Goal: Register for event/course

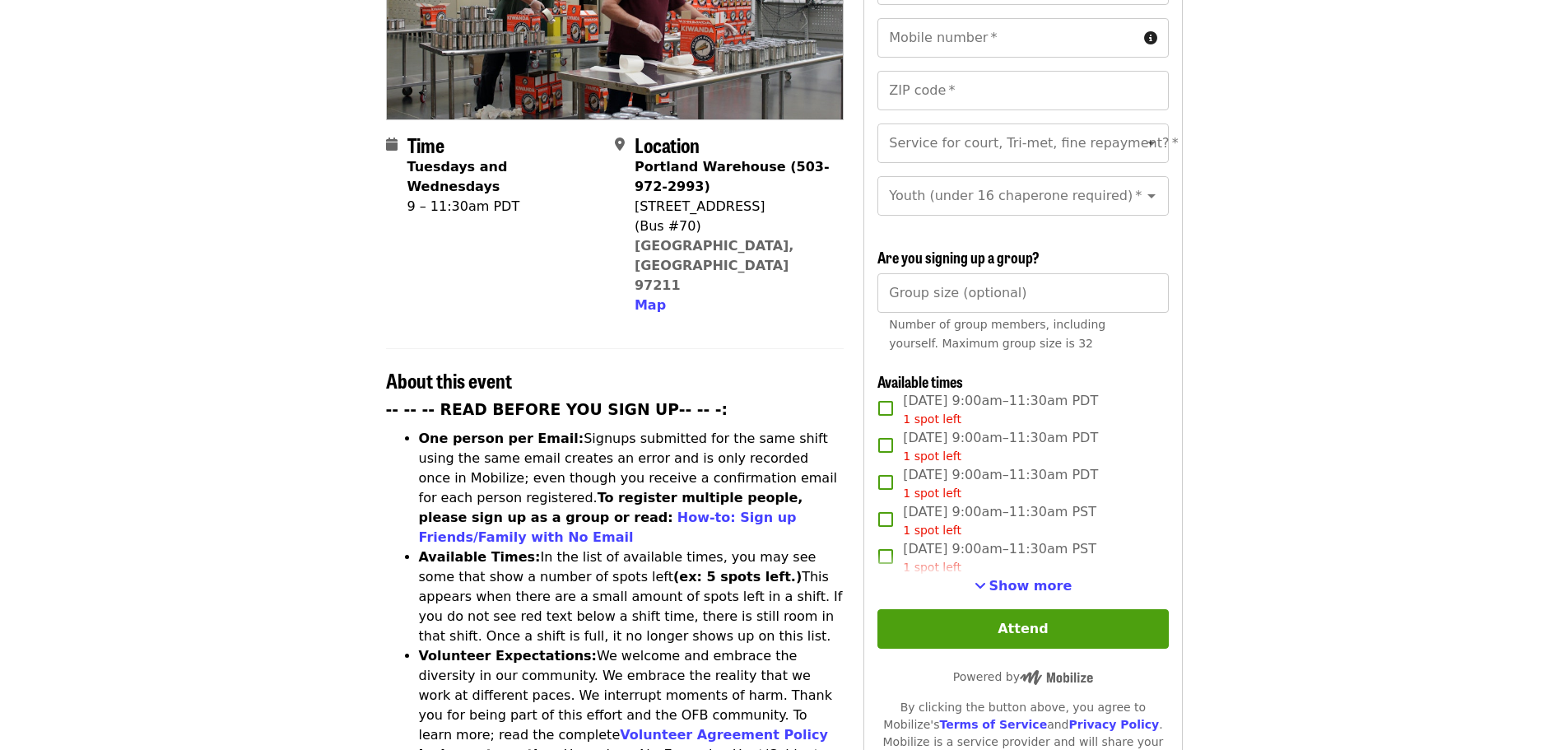
scroll to position [330, 0]
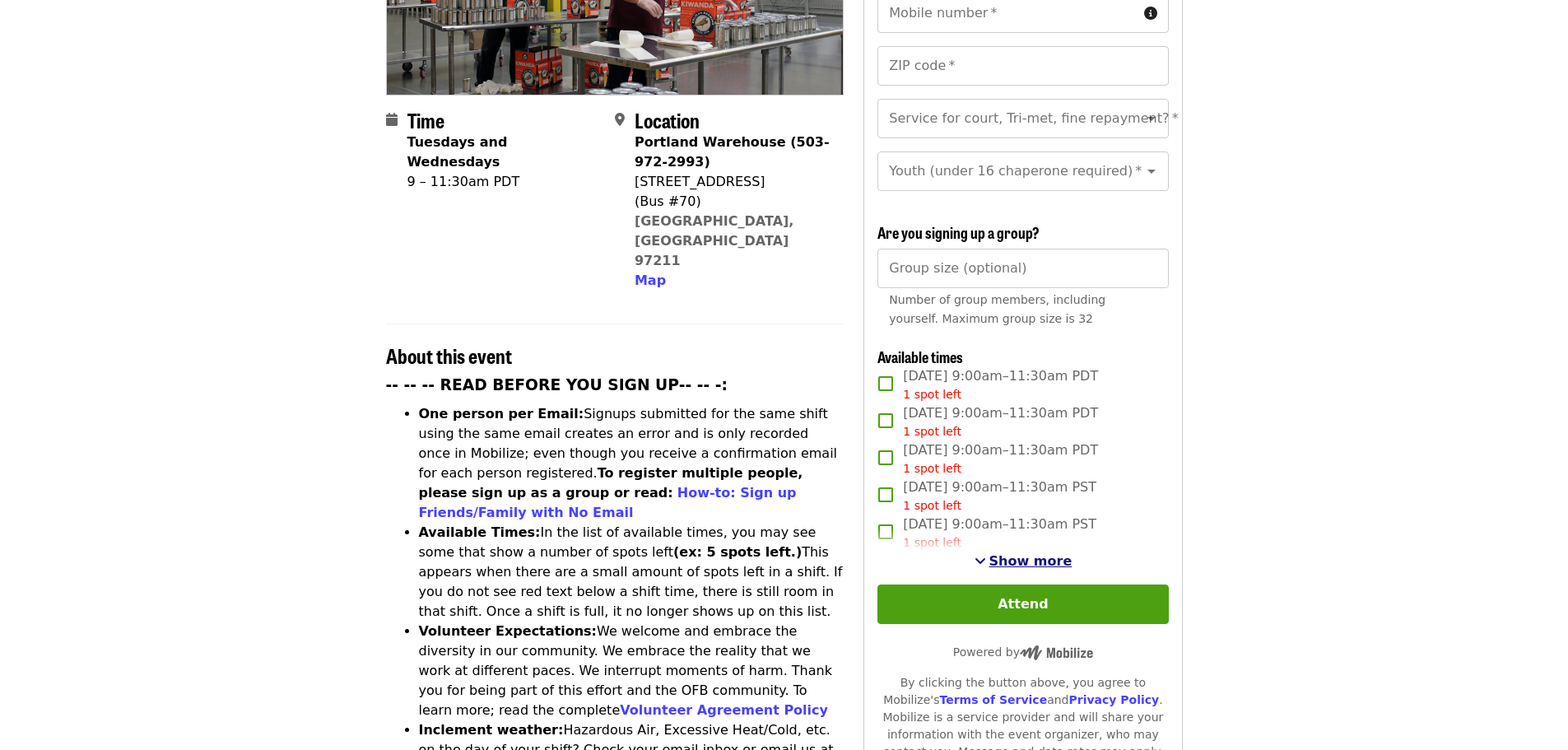
click at [1044, 561] on span "Show more" at bounding box center [1031, 561] width 83 height 16
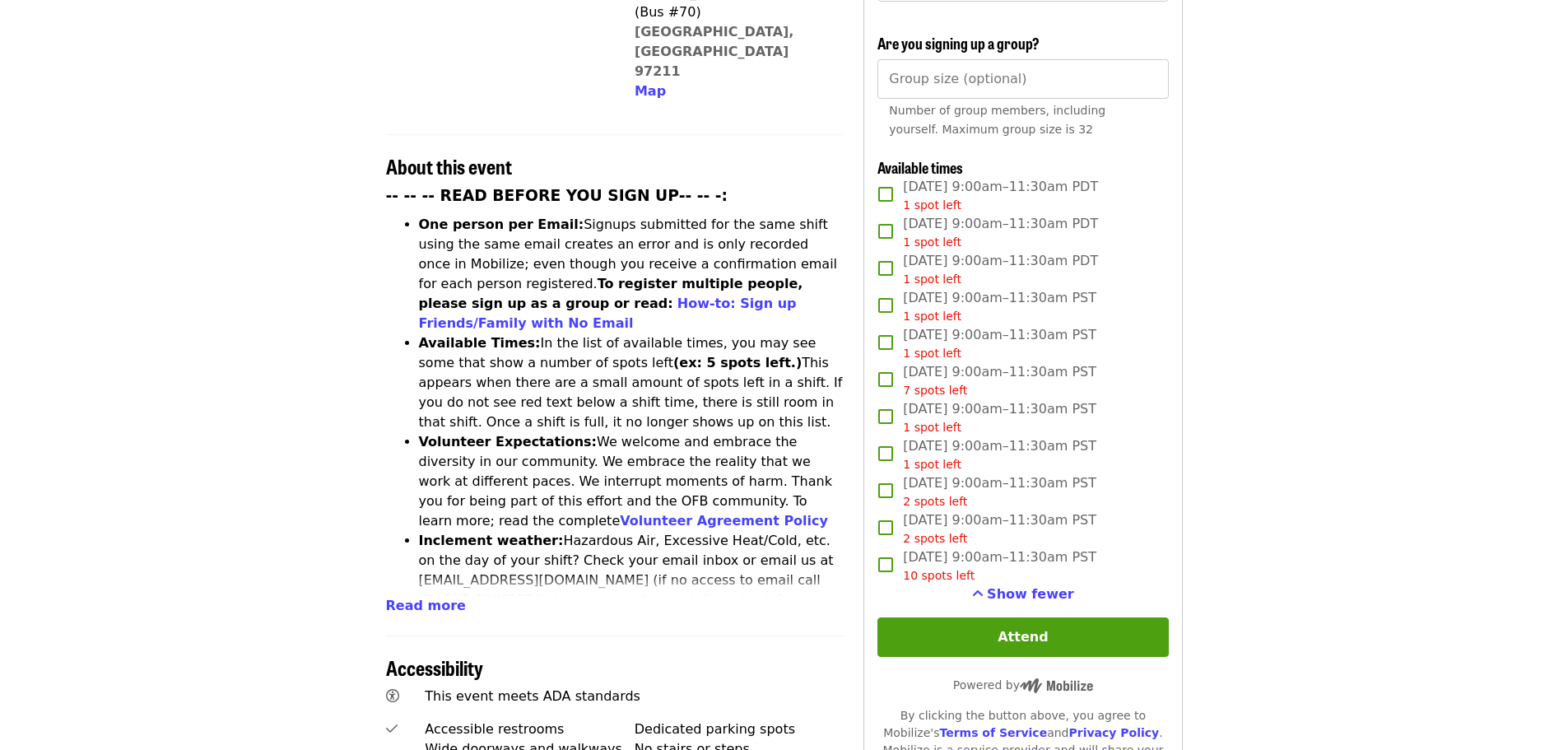
scroll to position [576, 0]
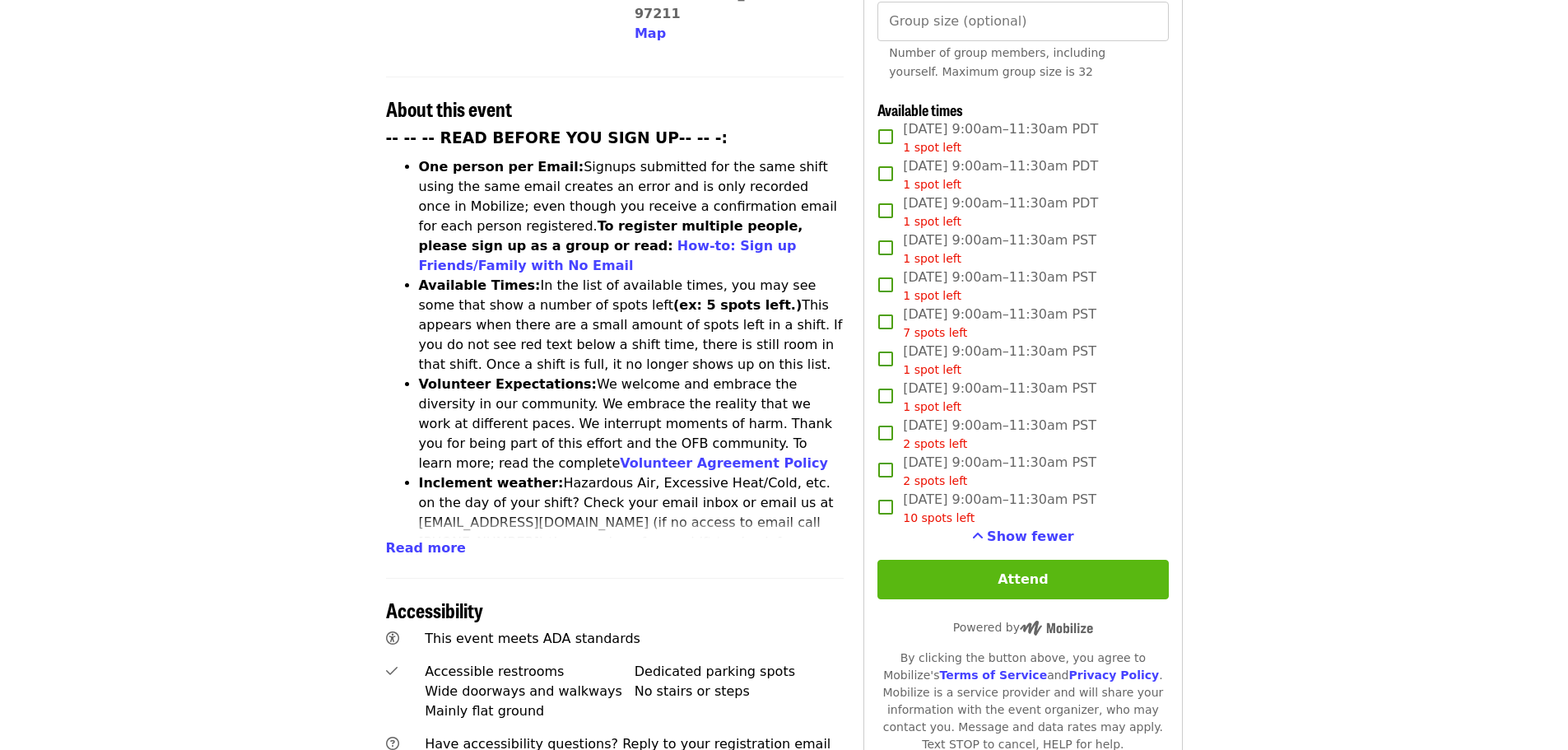
click at [1033, 564] on button "Attend" at bounding box center [1022, 580] width 291 height 40
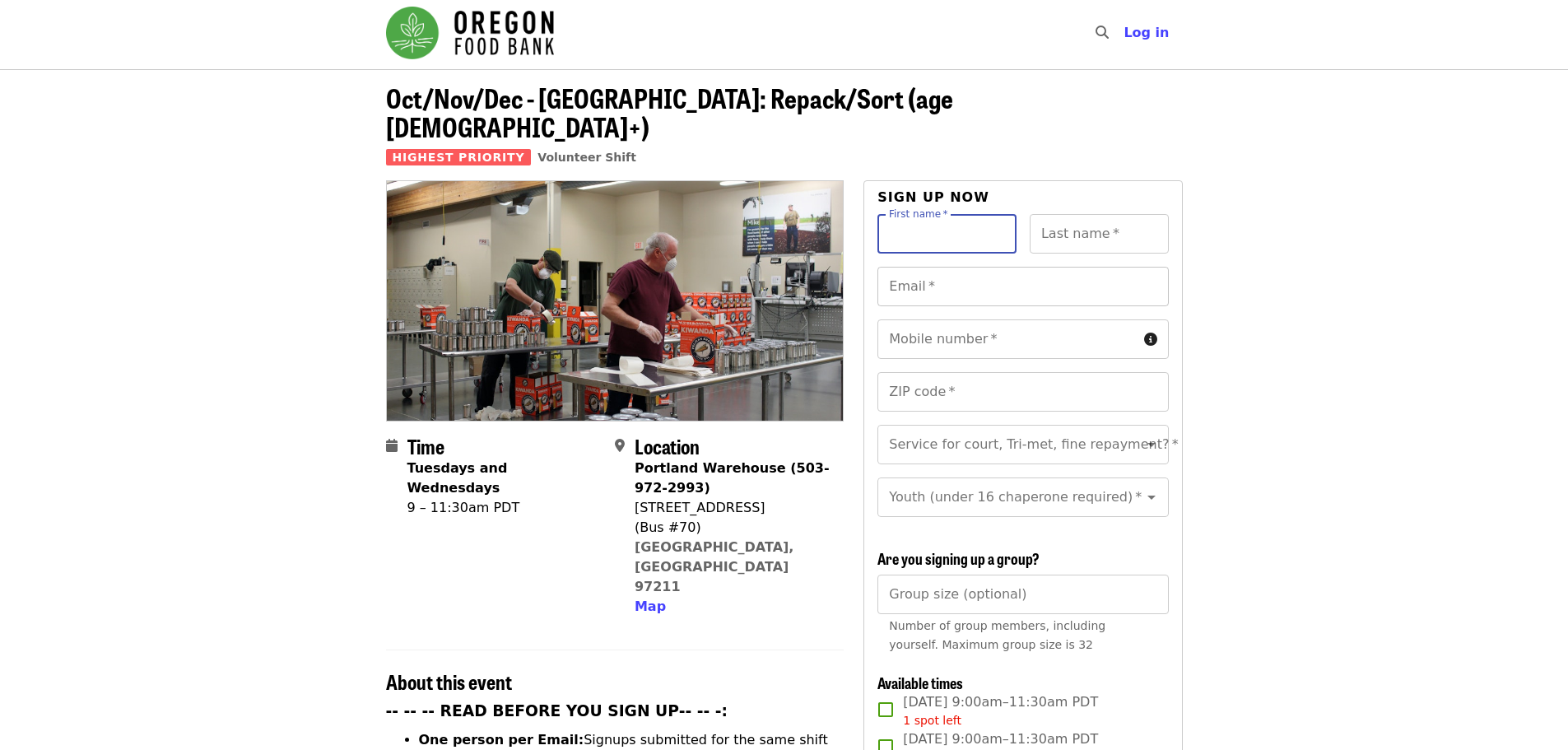
scroll to position [0, 0]
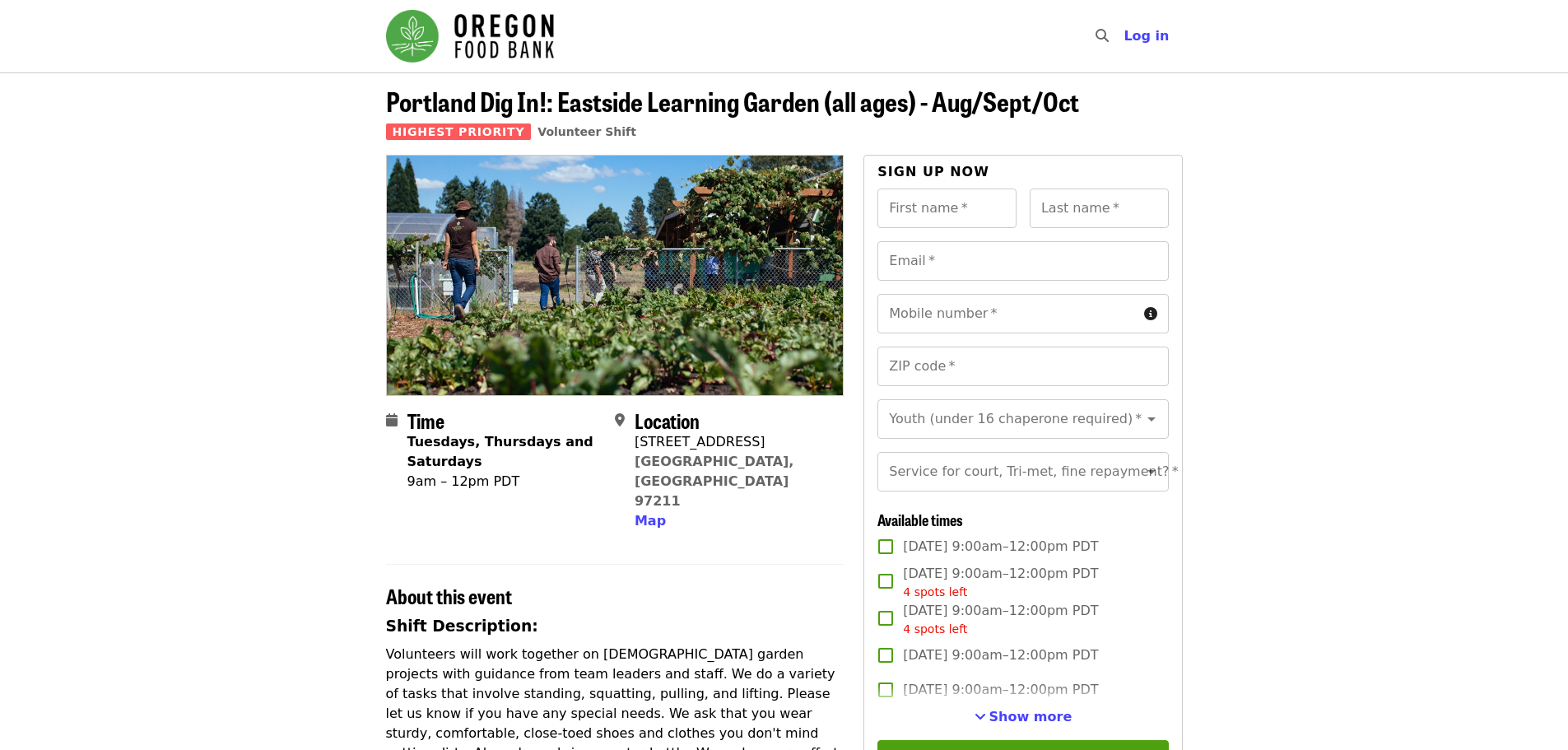
scroll to position [164, 0]
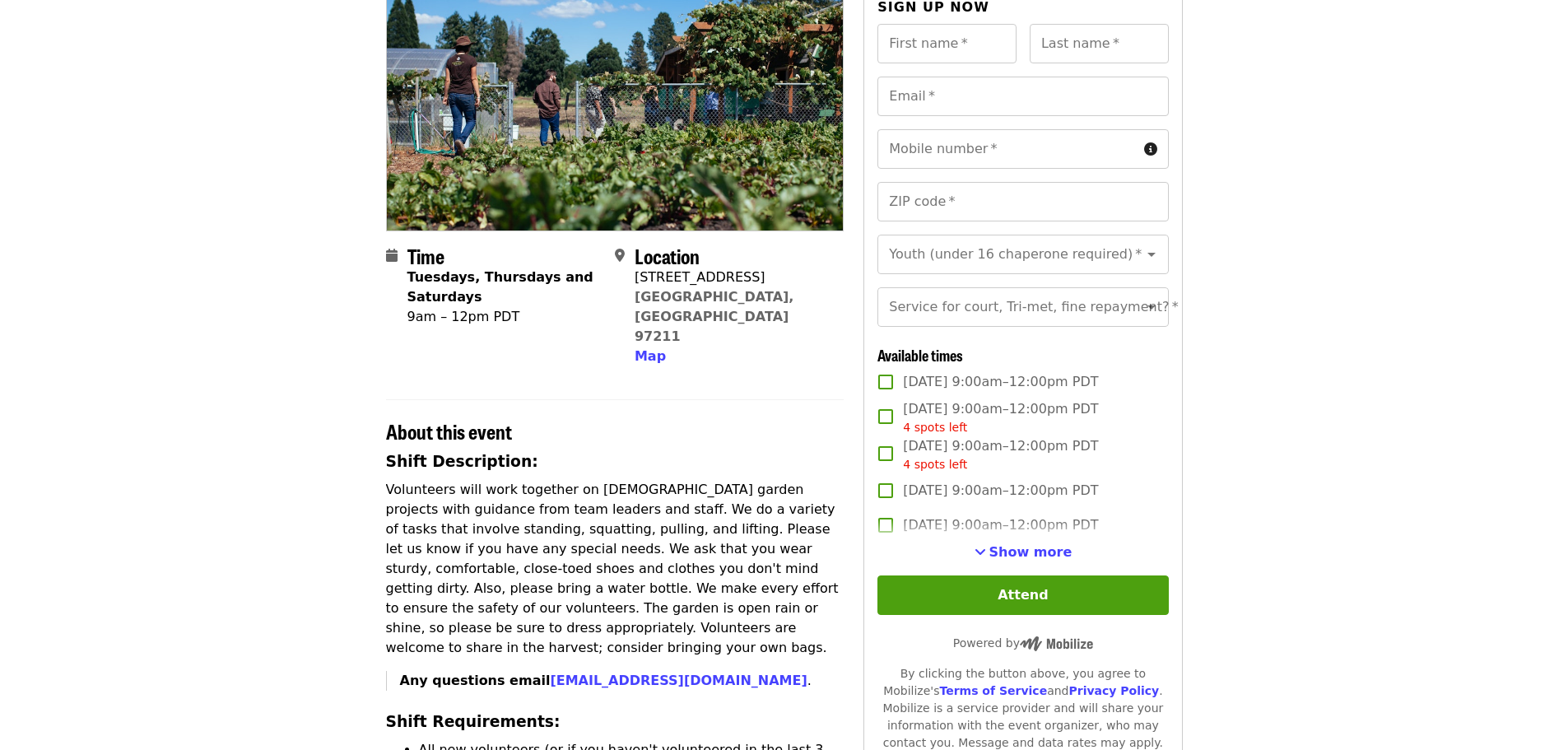
click at [1036, 535] on span "[DATE] 9:00am–12:00pm PDT" at bounding box center [1000, 525] width 195 height 19
click at [1032, 560] on span "Show more" at bounding box center [1031, 552] width 83 height 16
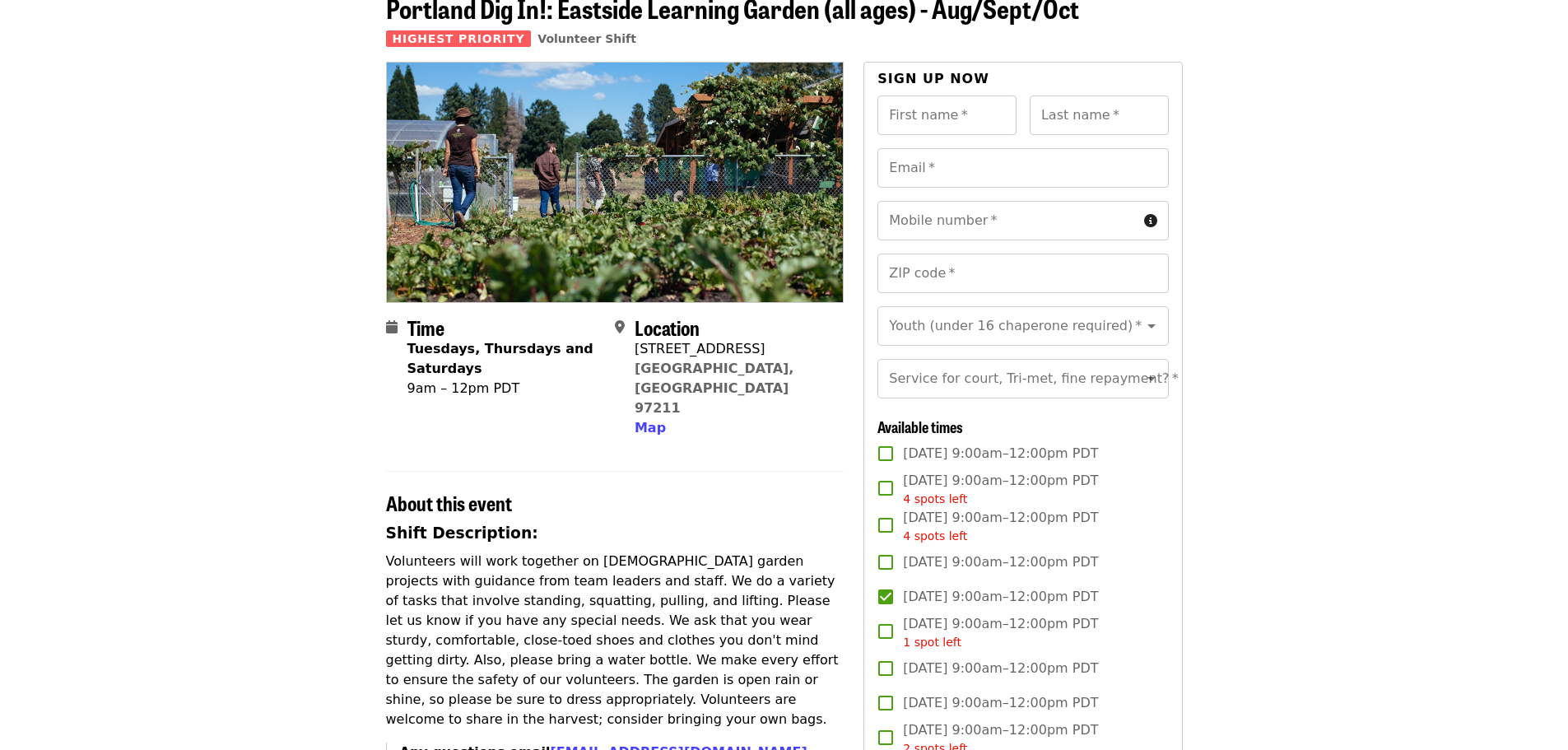
scroll to position [0, 0]
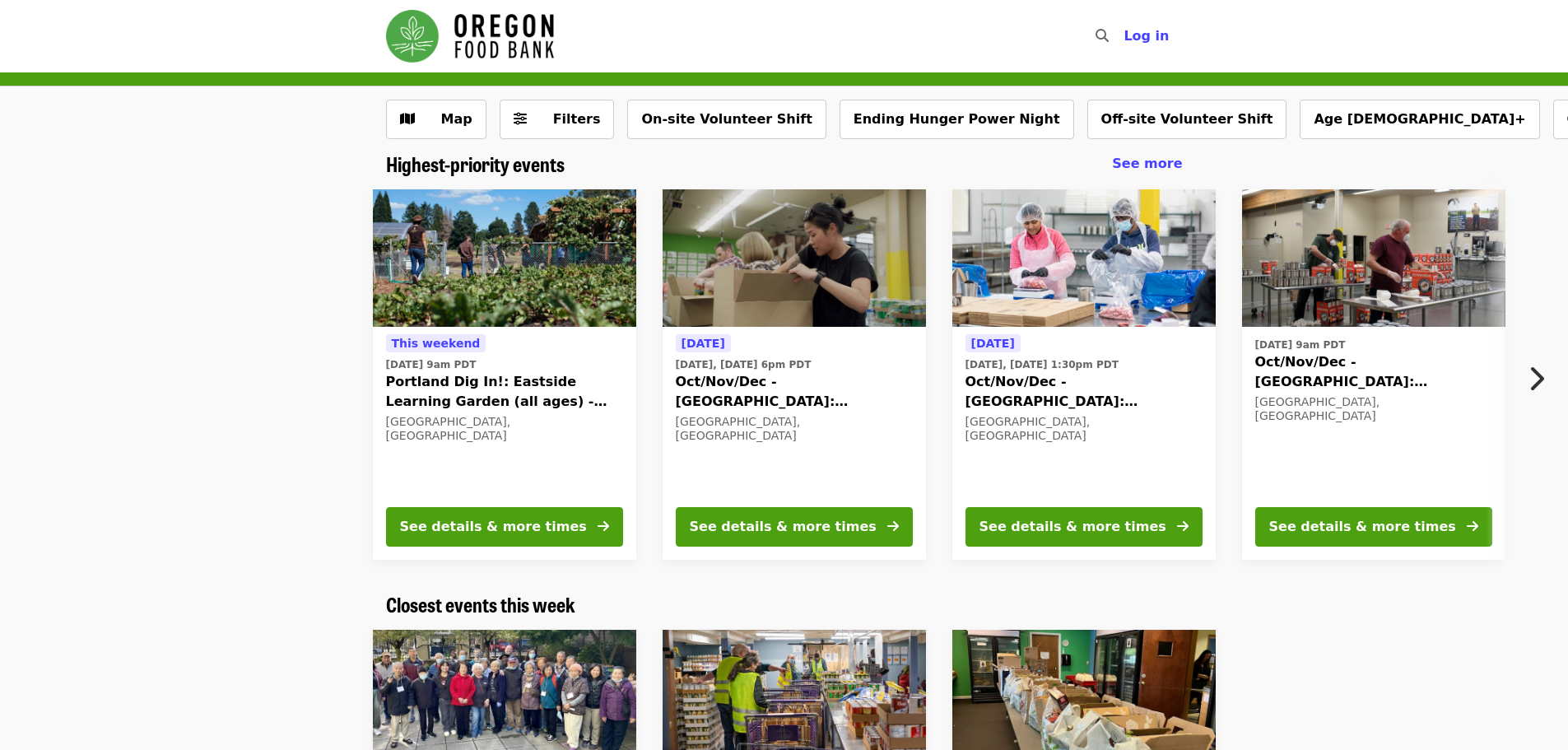
click at [526, 51] on img "Main navigation" at bounding box center [470, 36] width 168 height 53
click at [510, 50] on img "Main navigation" at bounding box center [470, 36] width 168 height 53
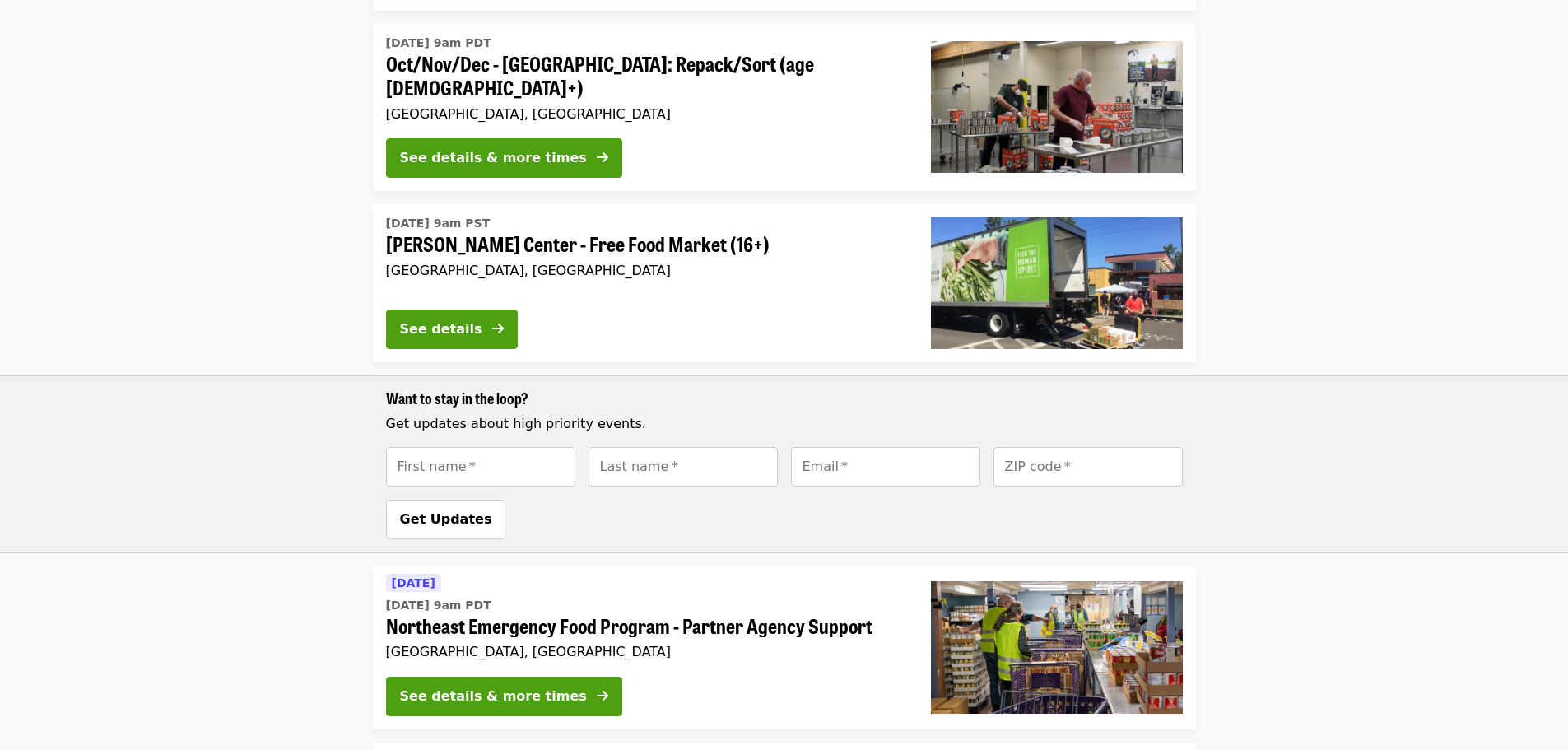
scroll to position [2469, 0]
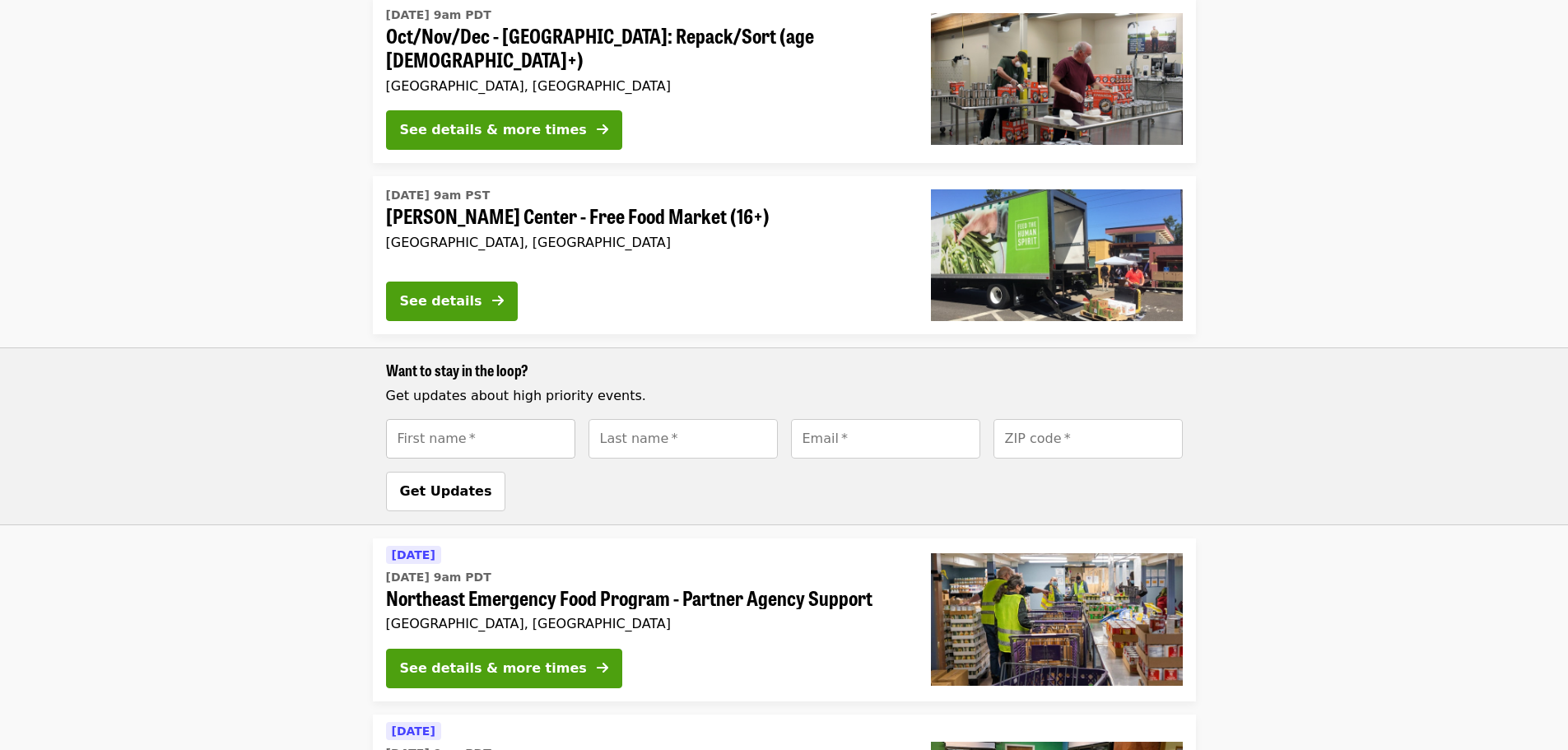
click at [522, 419] on input "First name   *" at bounding box center [481, 438] width 189 height 40
type input "*******"
type input "********"
type input "**********"
type input "*****"
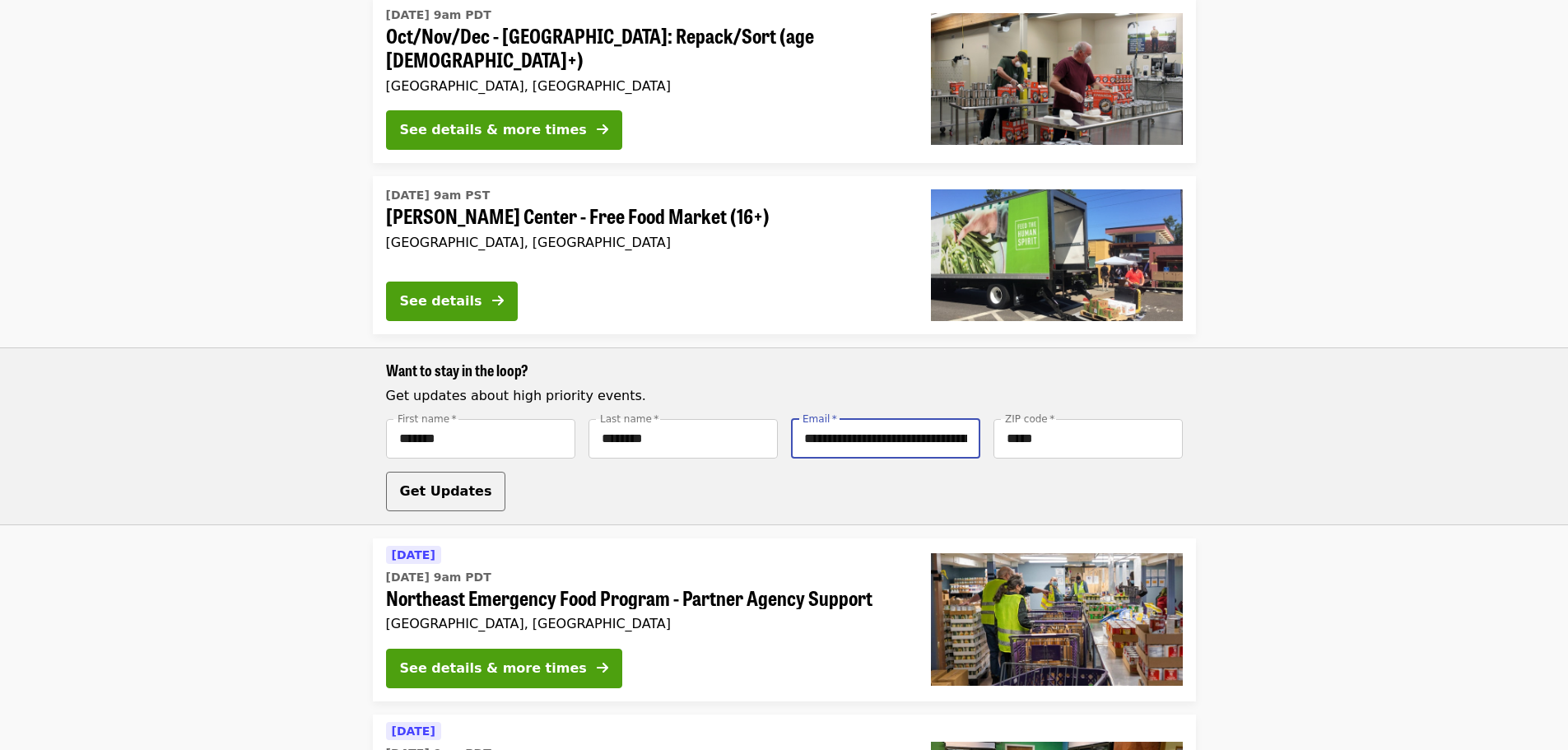
click at [398, 472] on button "Get Updates" at bounding box center [446, 491] width 120 height 40
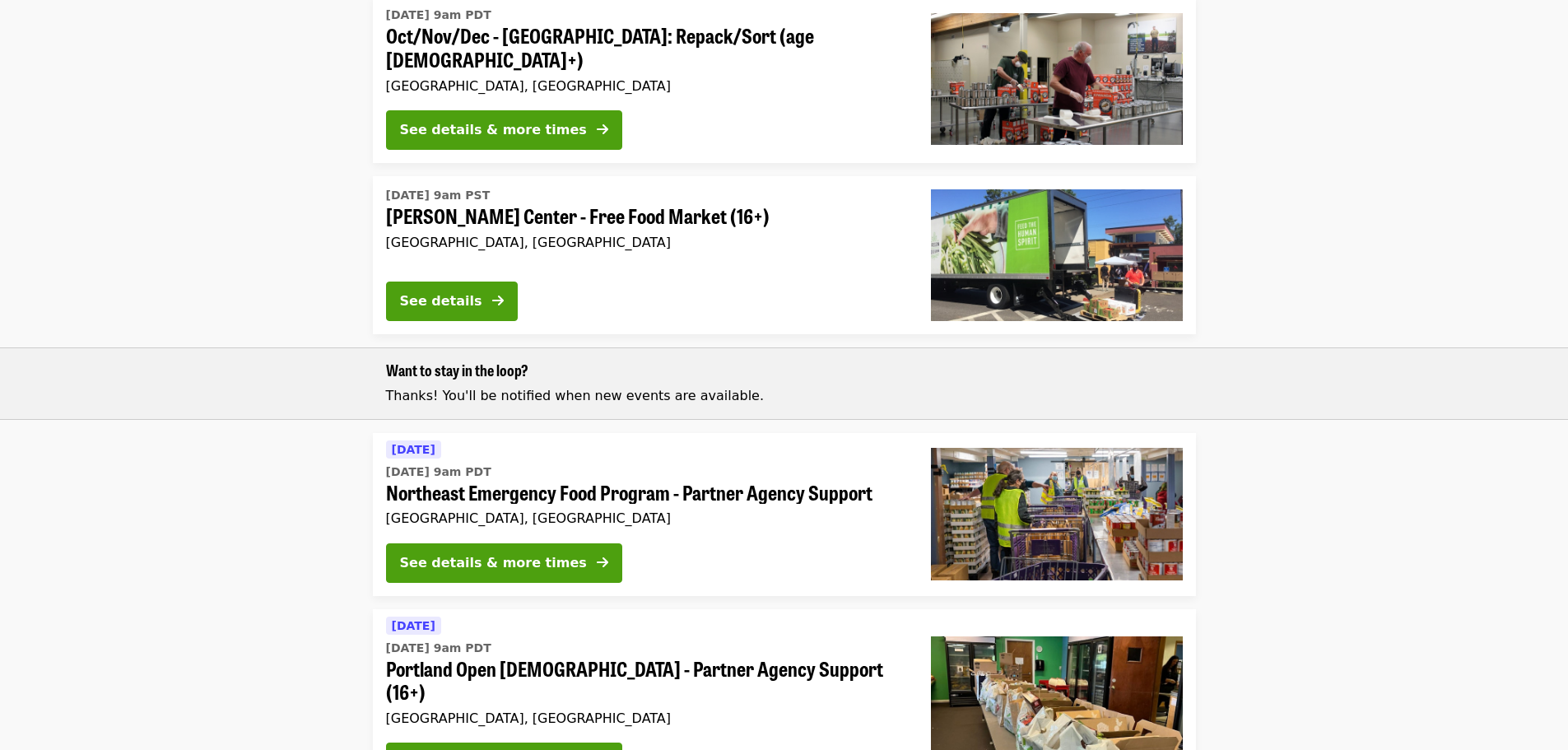
scroll to position [0, 0]
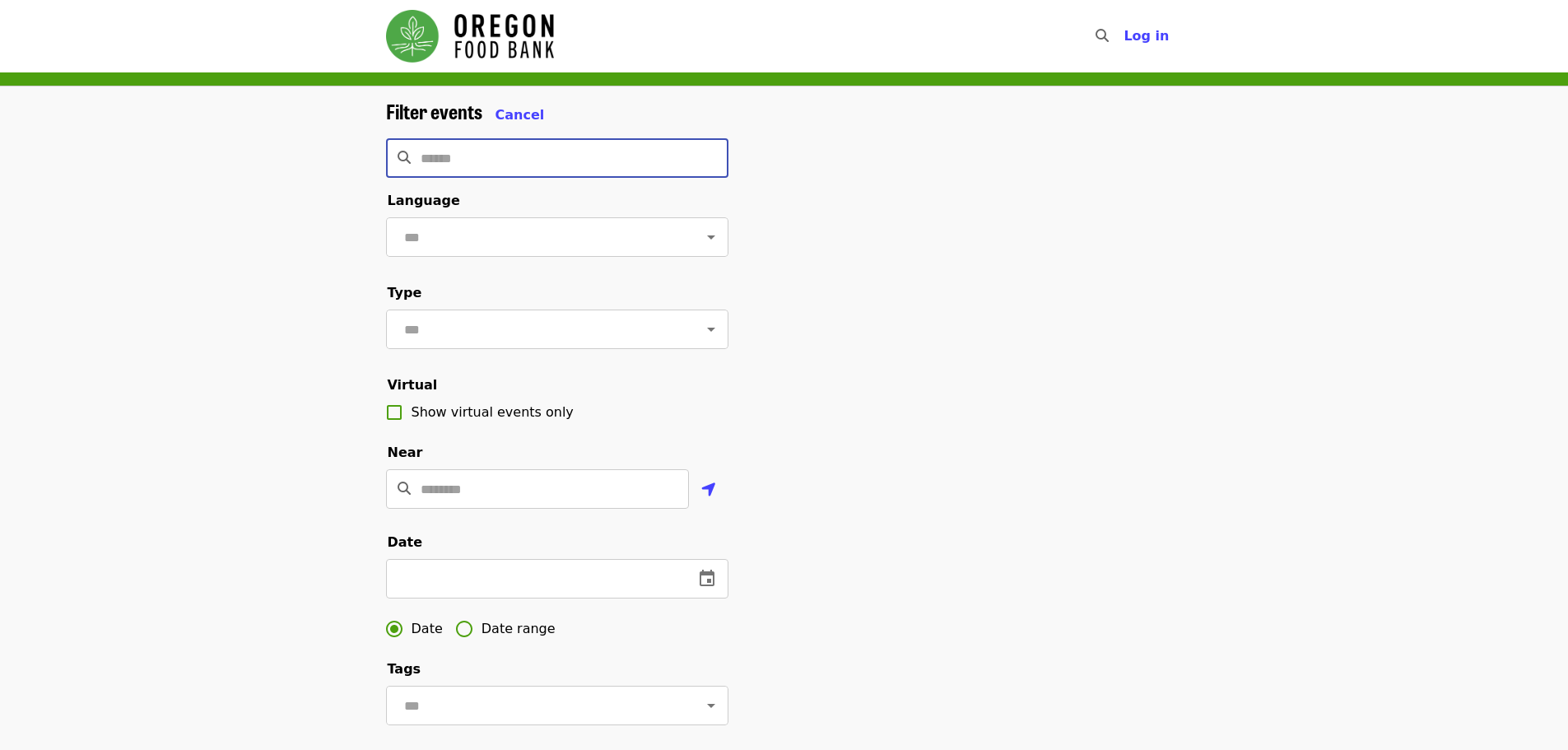
click at [499, 168] on input "Search" at bounding box center [574, 158] width 307 height 40
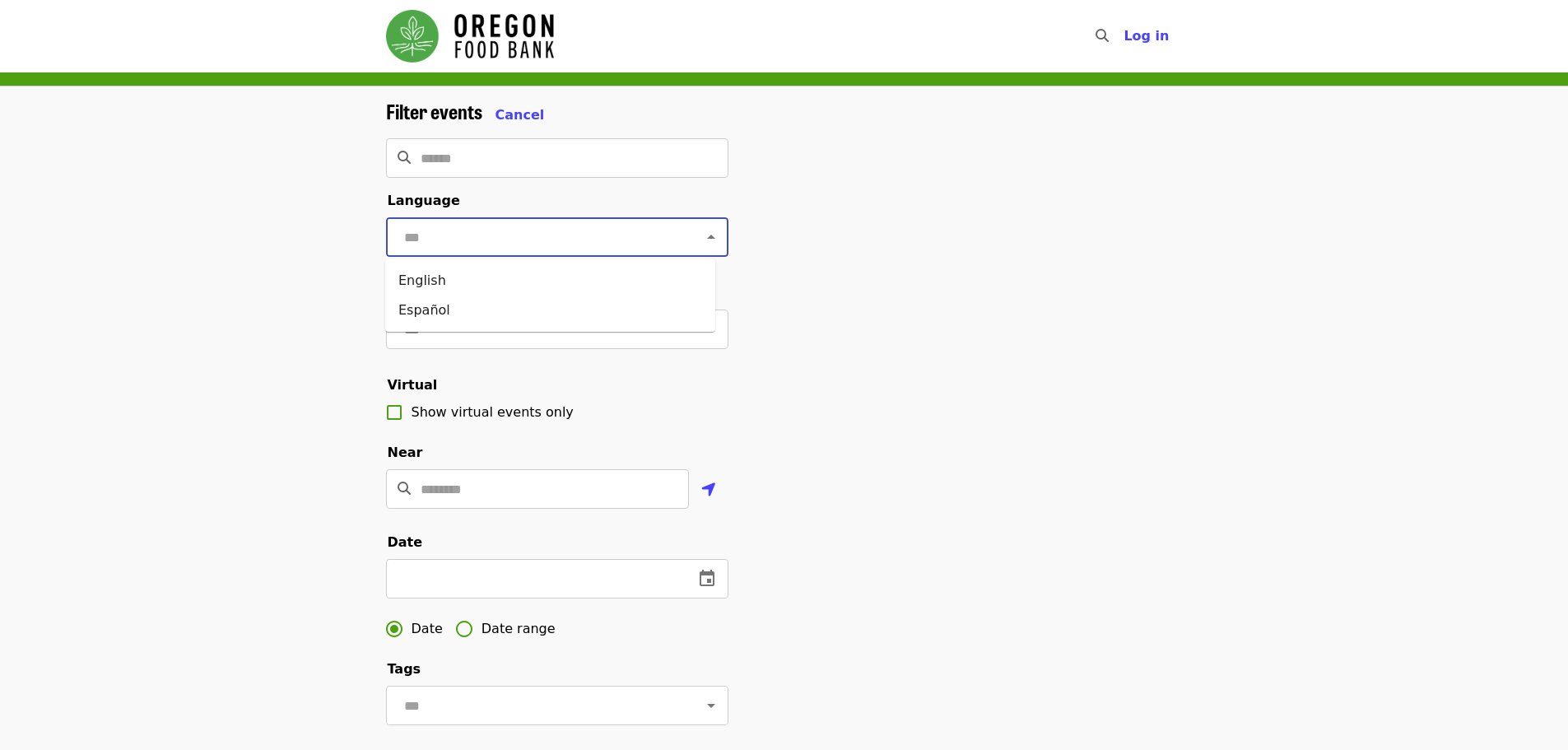
click at [525, 246] on input "text" at bounding box center [537, 237] width 276 height 31
click at [496, 284] on li "English" at bounding box center [550, 281] width 330 height 30
type input "*******"
click at [481, 345] on input "text" at bounding box center [537, 329] width 276 height 31
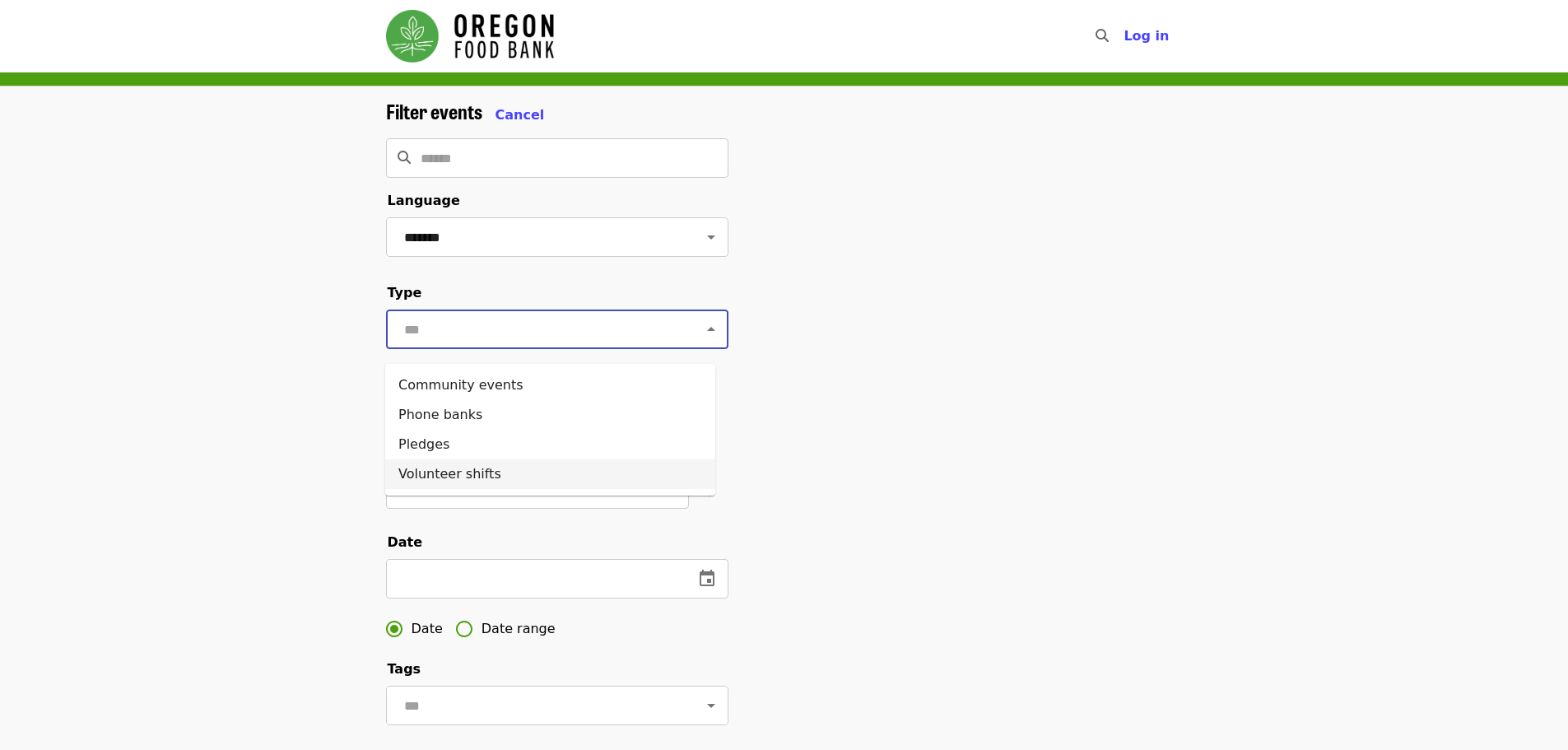
click at [501, 470] on li "Volunteer shifts" at bounding box center [550, 474] width 330 height 30
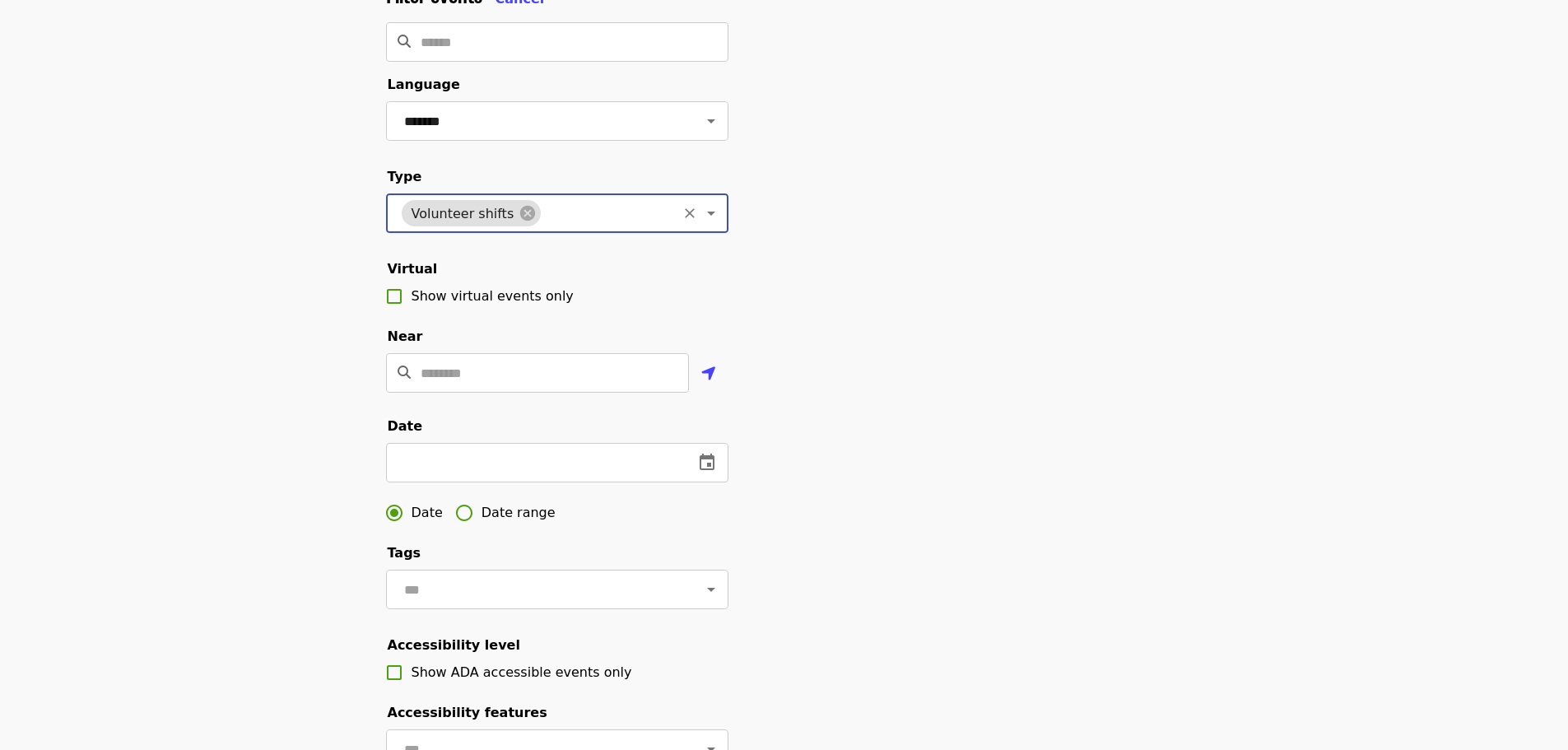
scroll to position [247, 0]
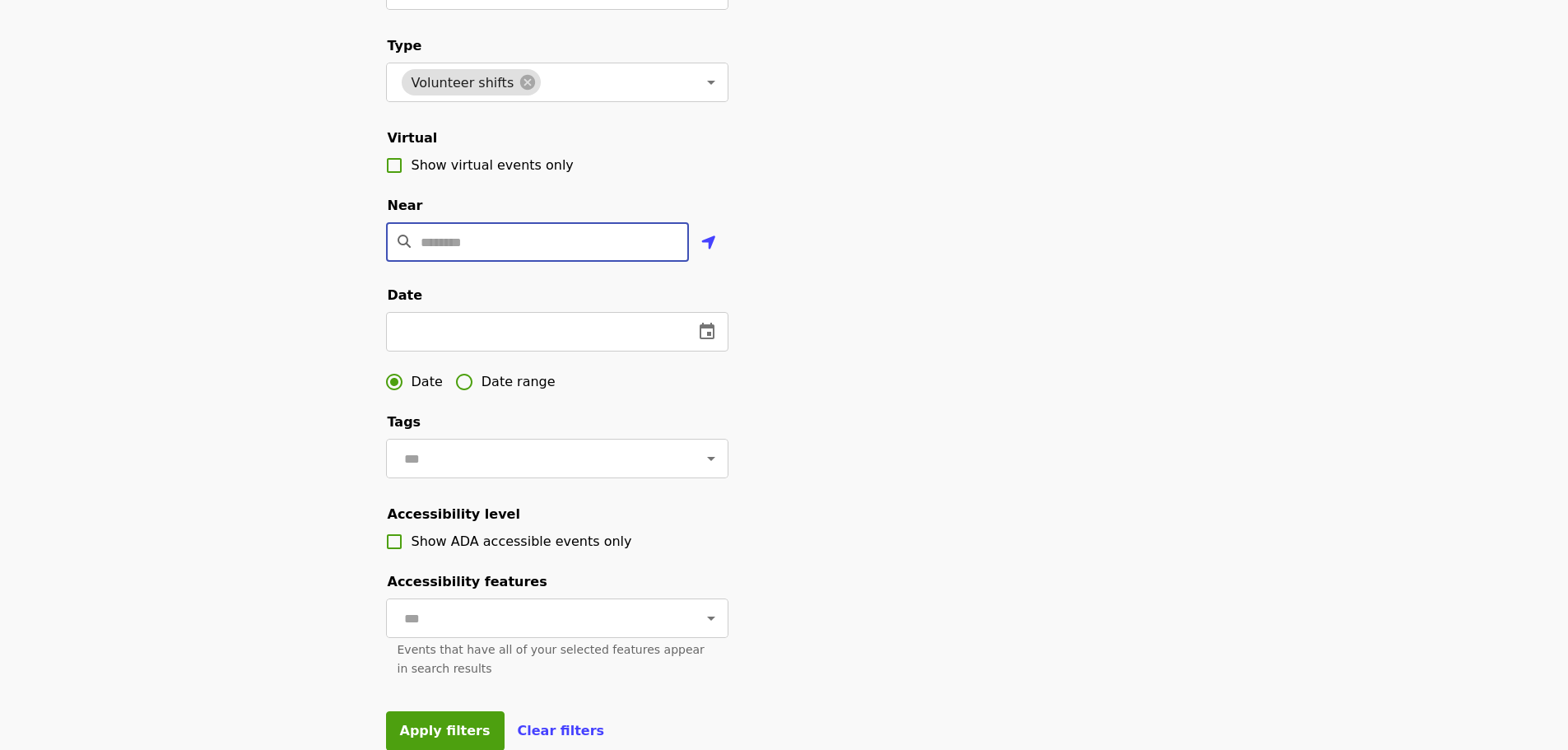
click at [545, 261] on input "Location" at bounding box center [555, 242] width 269 height 40
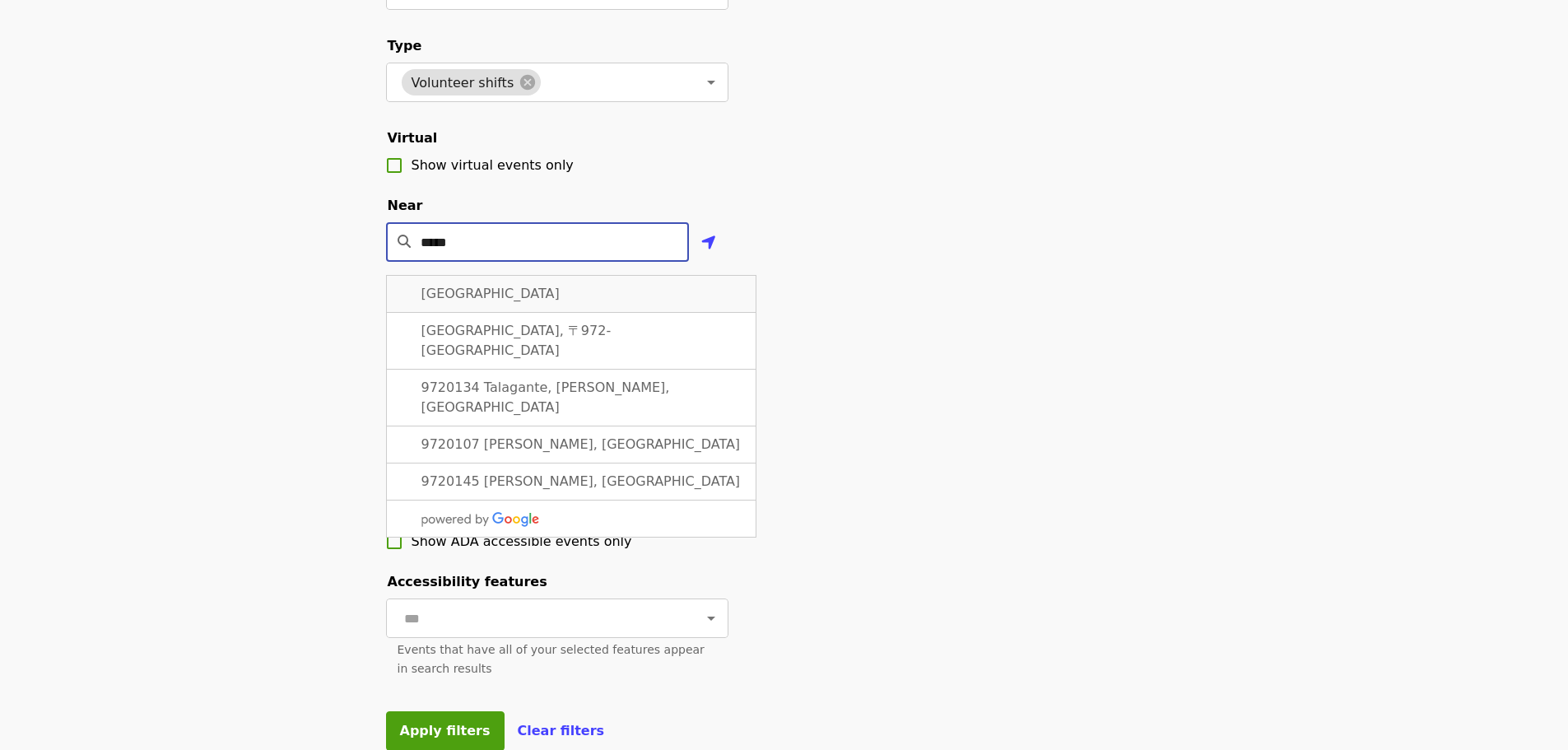
click at [536, 301] on span "Portland, OR 97201, USA" at bounding box center [490, 293] width 139 height 16
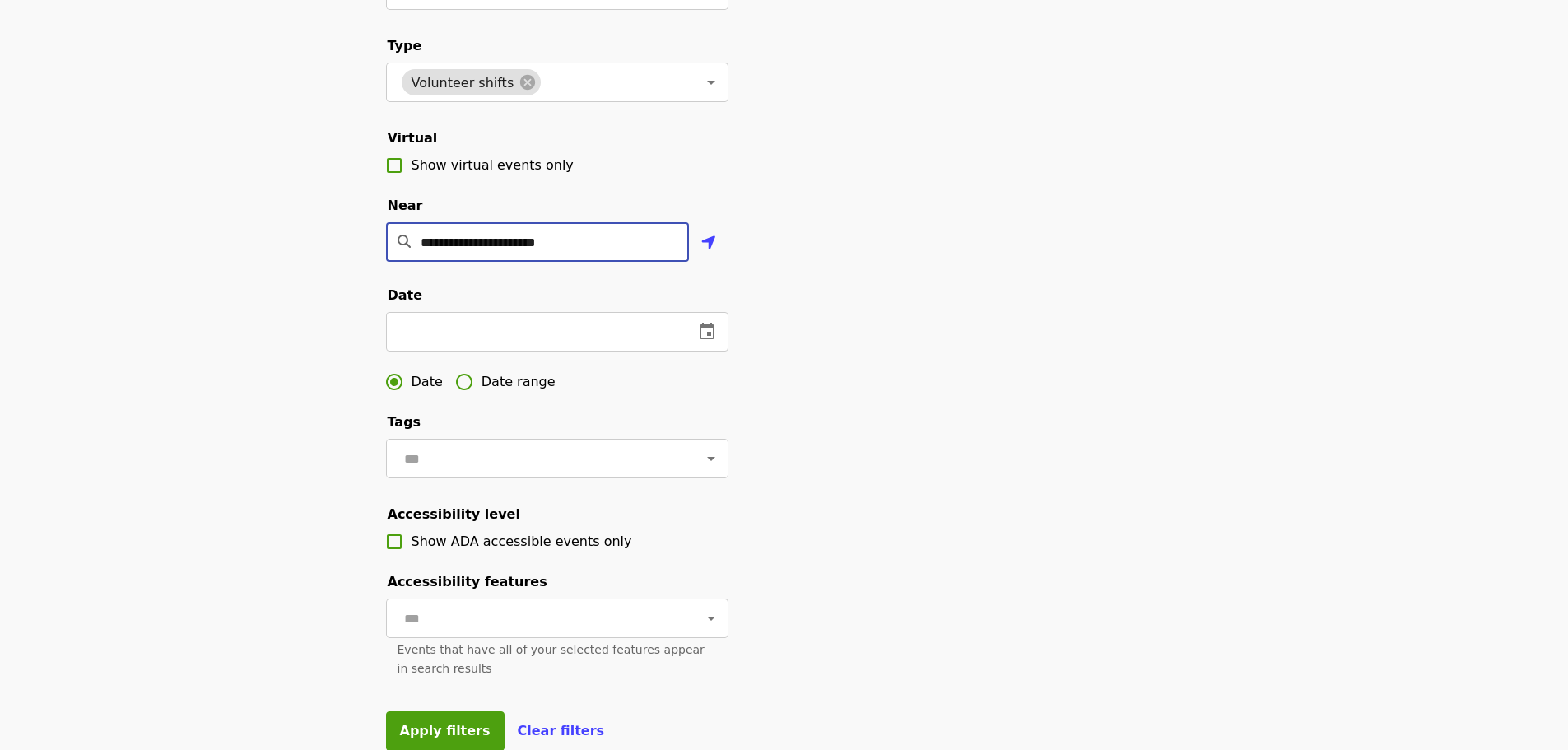
type input "**********"
click at [537, 342] on icon "change date" at bounding box center [529, 331] width 19 height 19
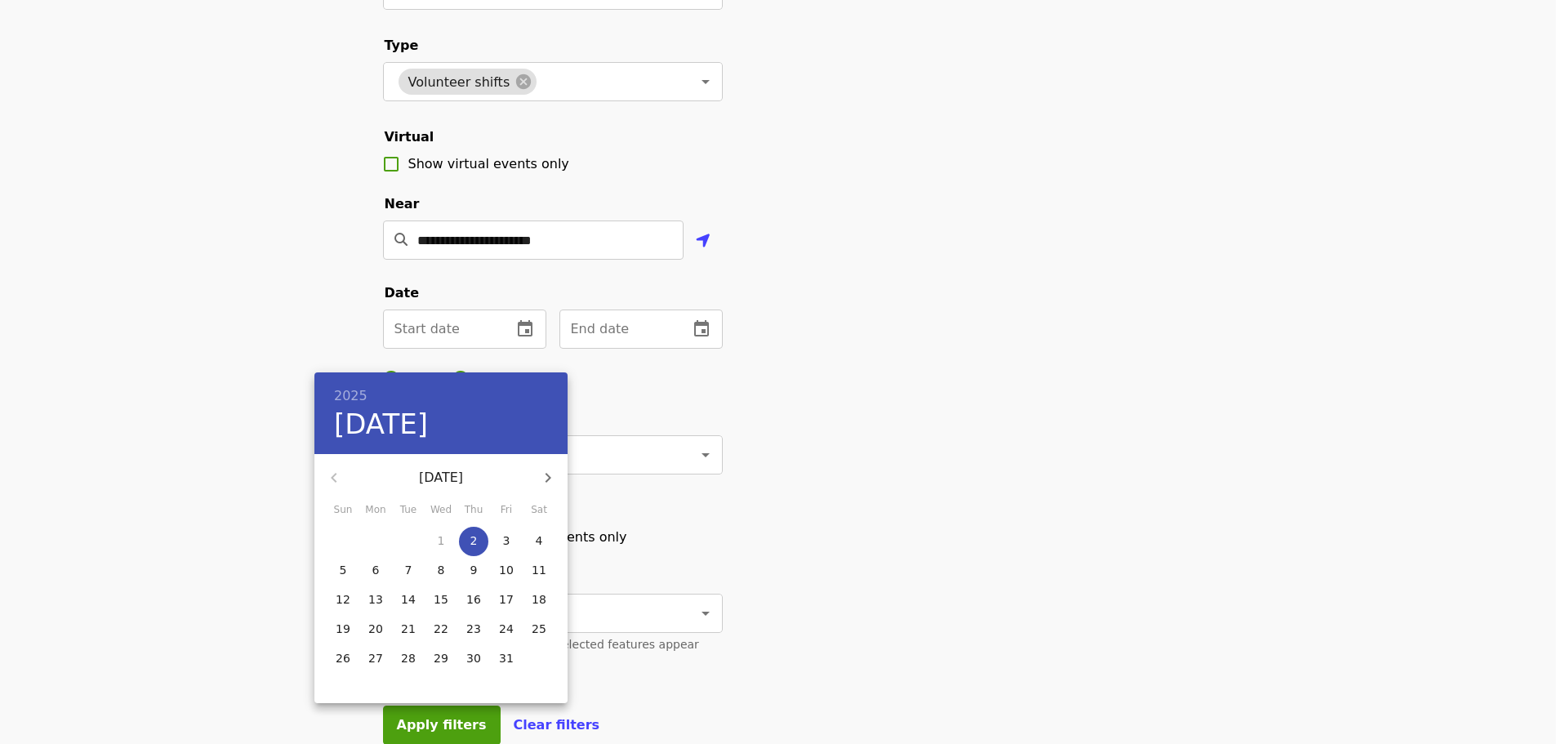
click at [381, 592] on p "13" at bounding box center [375, 599] width 15 height 17
type input "**********"
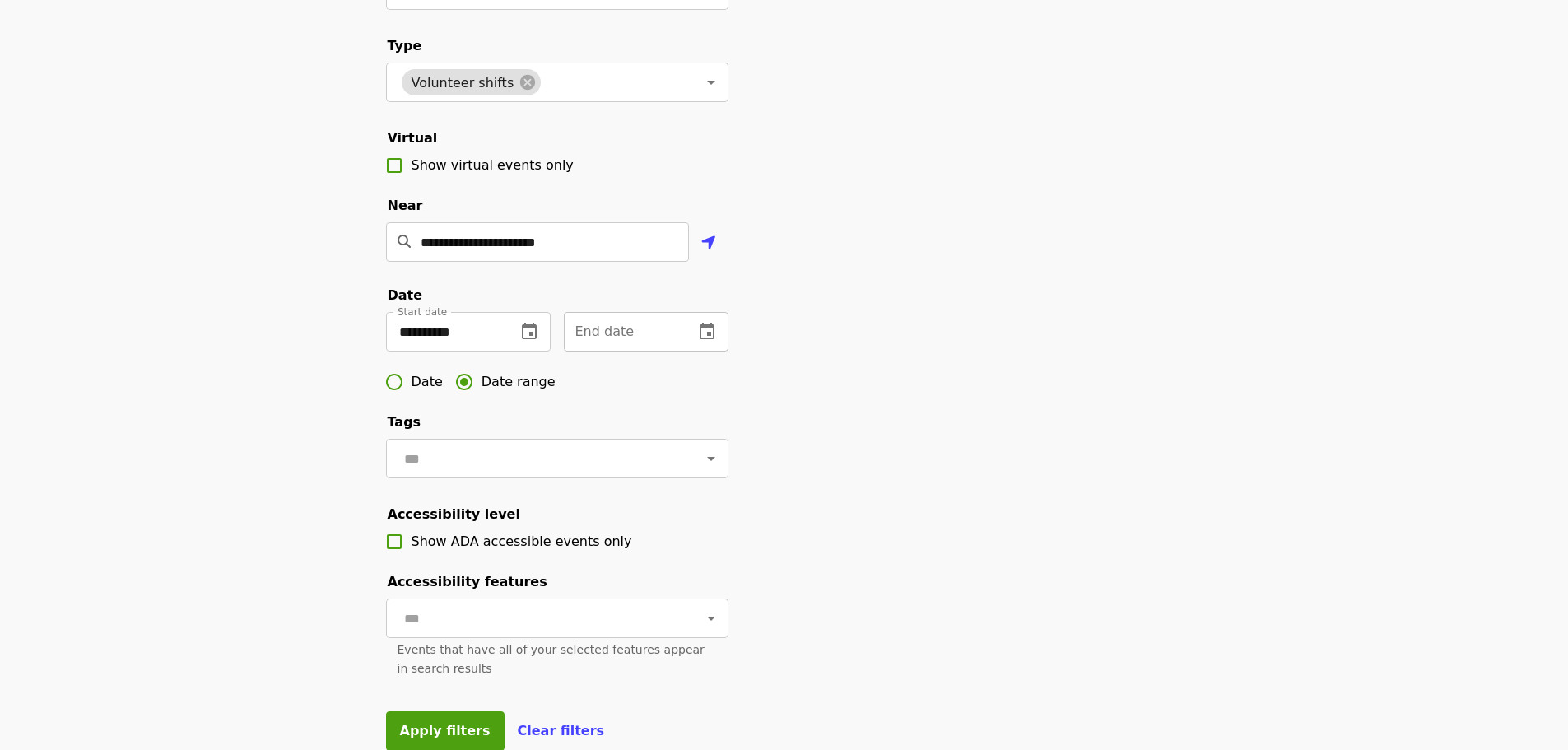
click at [710, 342] on icon "change date" at bounding box center [707, 331] width 19 height 19
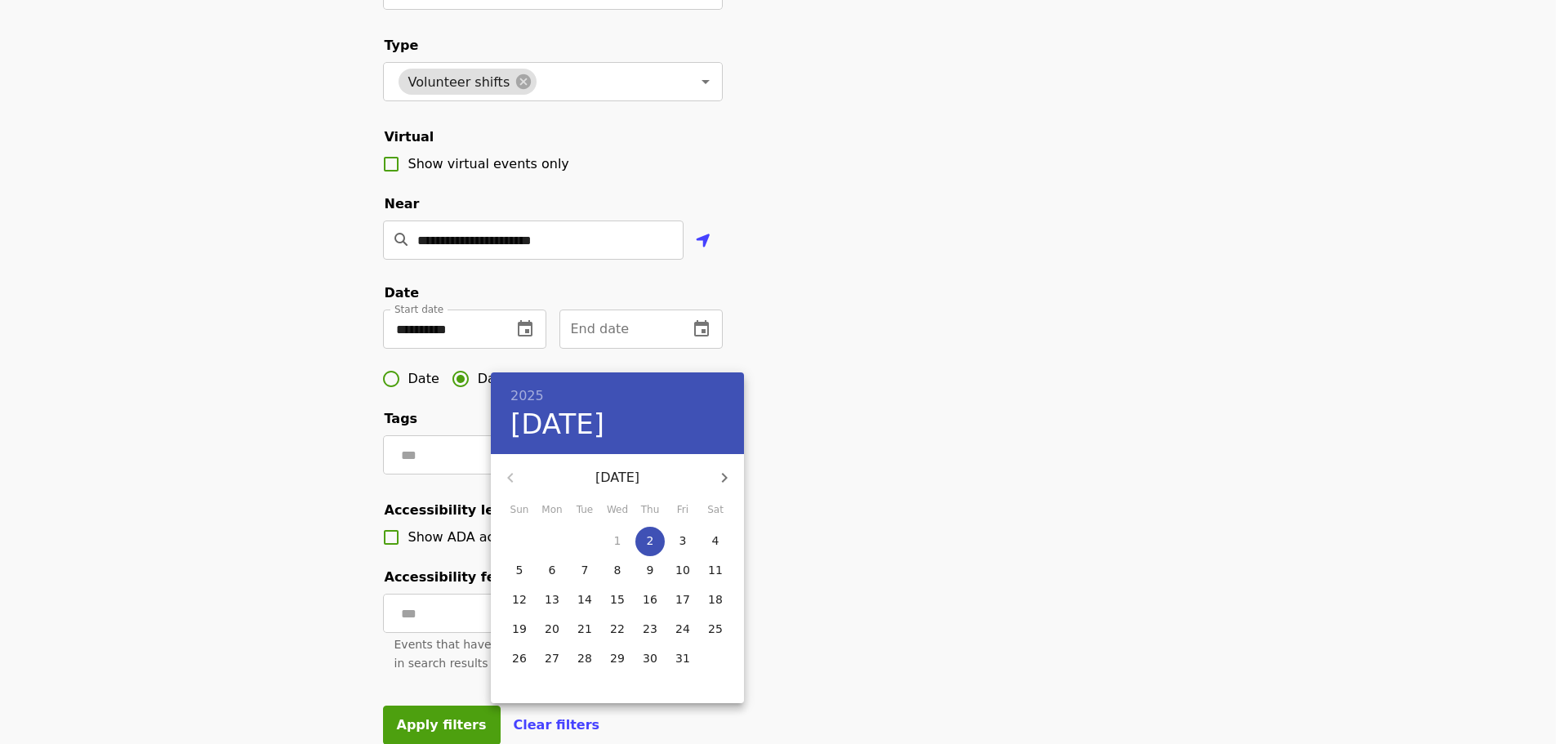
click at [722, 480] on icon "button" at bounding box center [724, 478] width 19 height 19
click at [647, 599] on p "18" at bounding box center [649, 599] width 15 height 17
type input "**********"
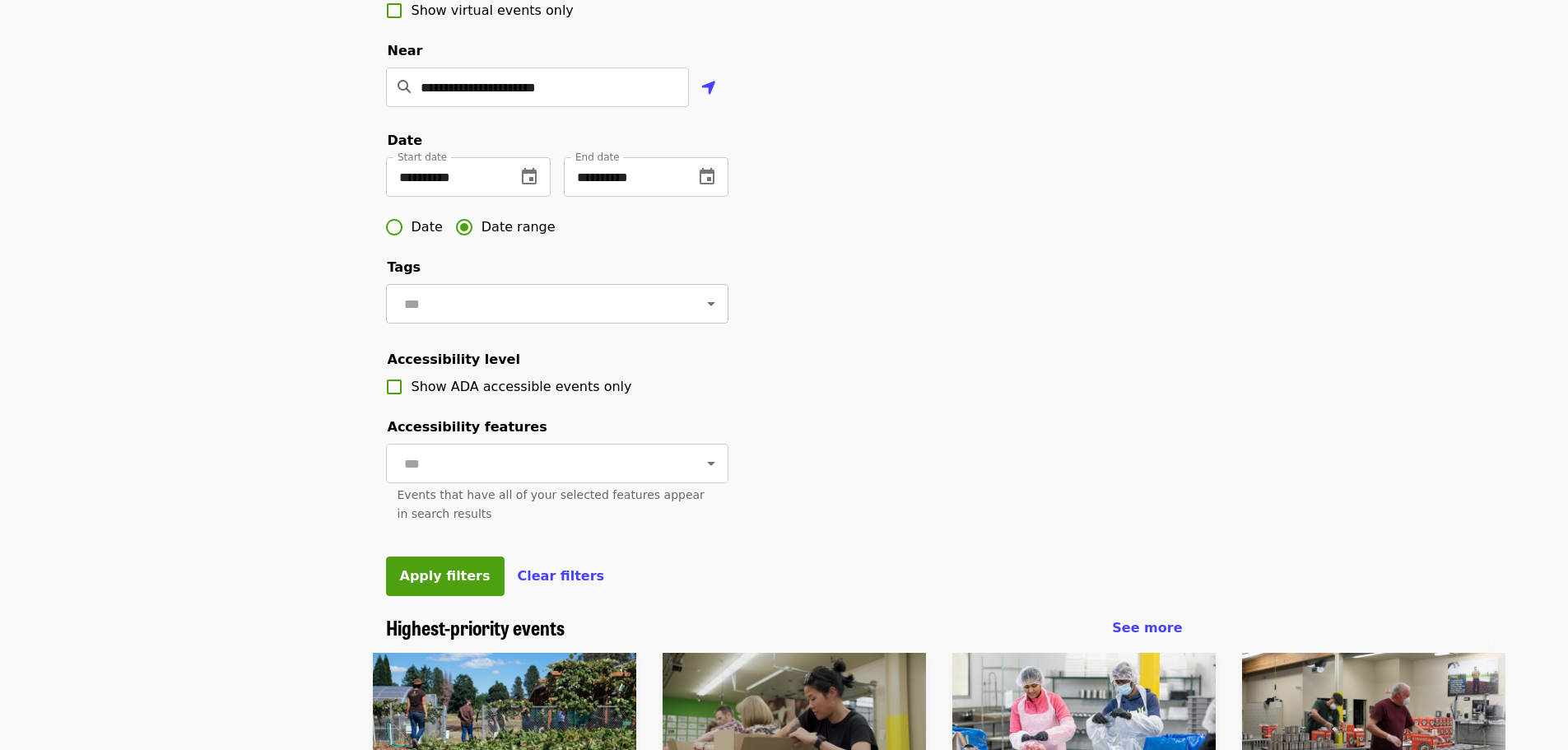
scroll to position [412, 0]
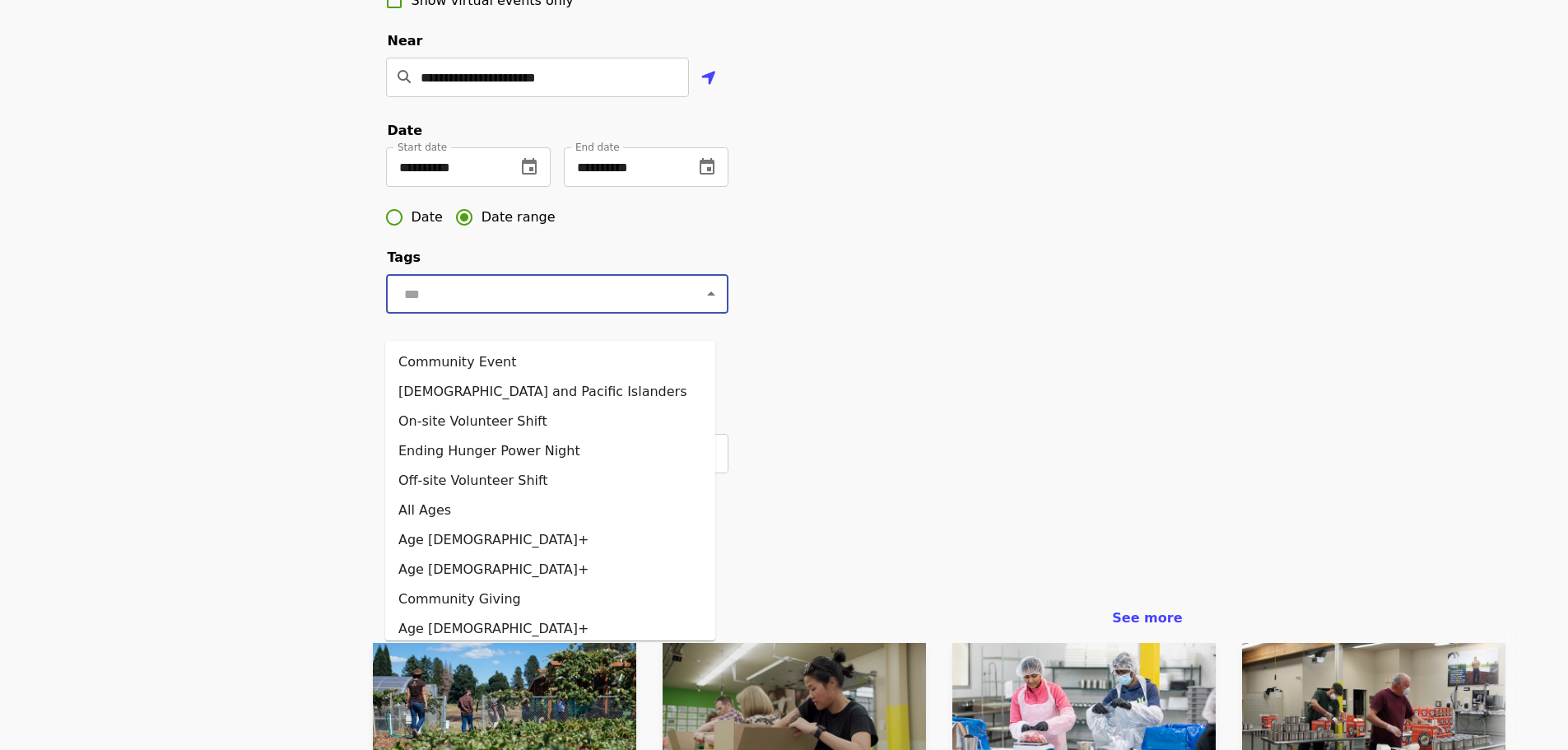
click at [547, 309] on input "text" at bounding box center [537, 293] width 276 height 31
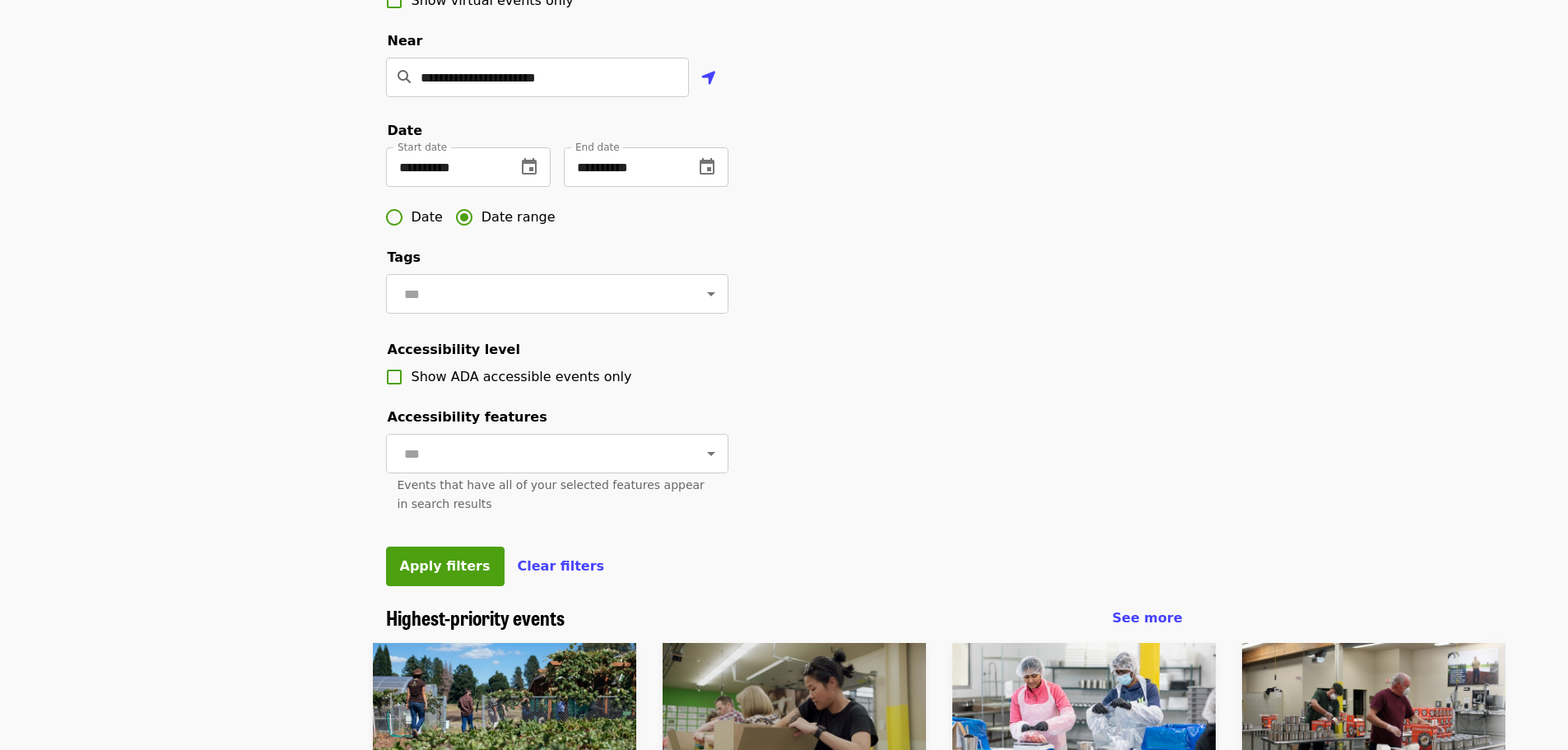
click at [932, 343] on div "**********" at bounding box center [784, 147] width 823 height 918
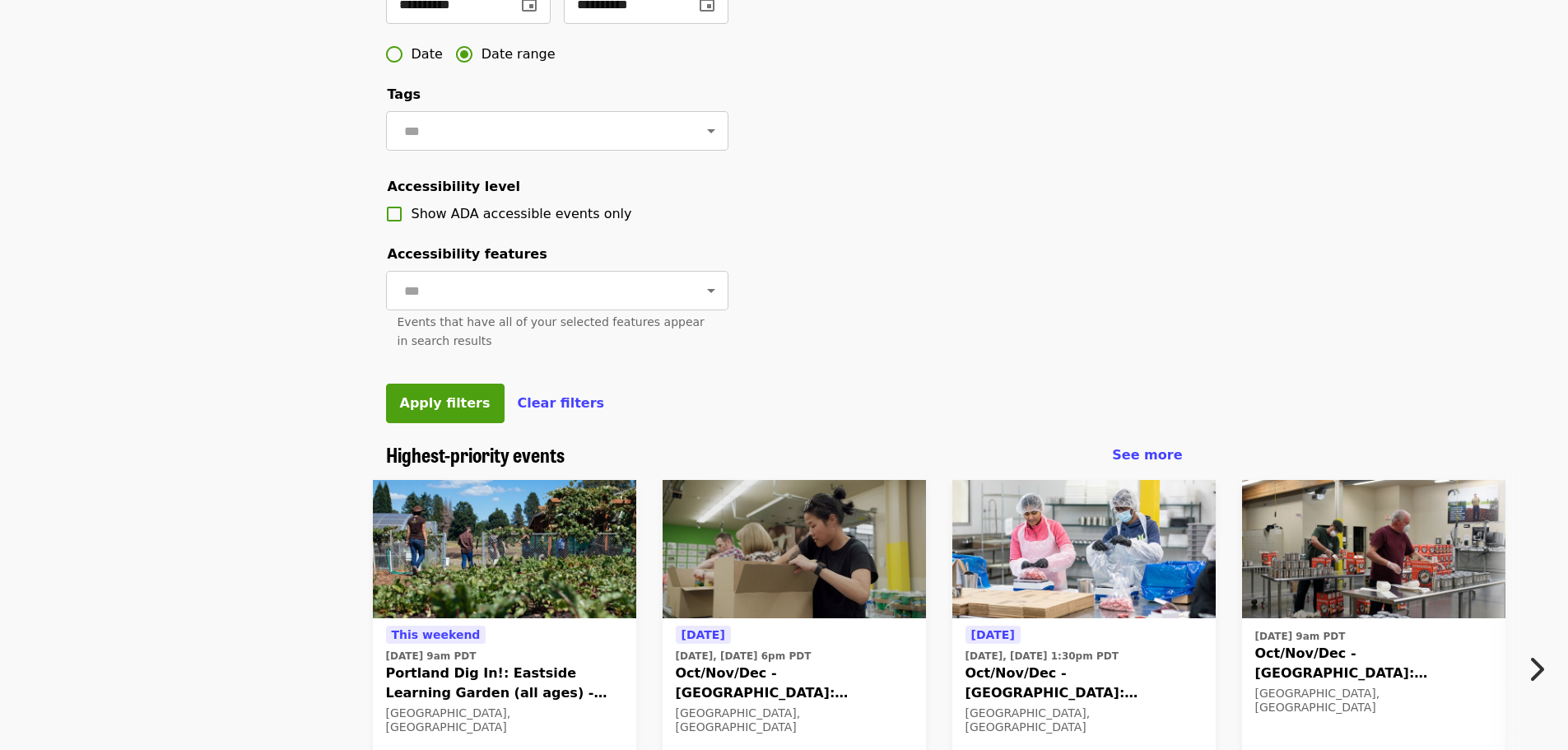
scroll to position [576, 0]
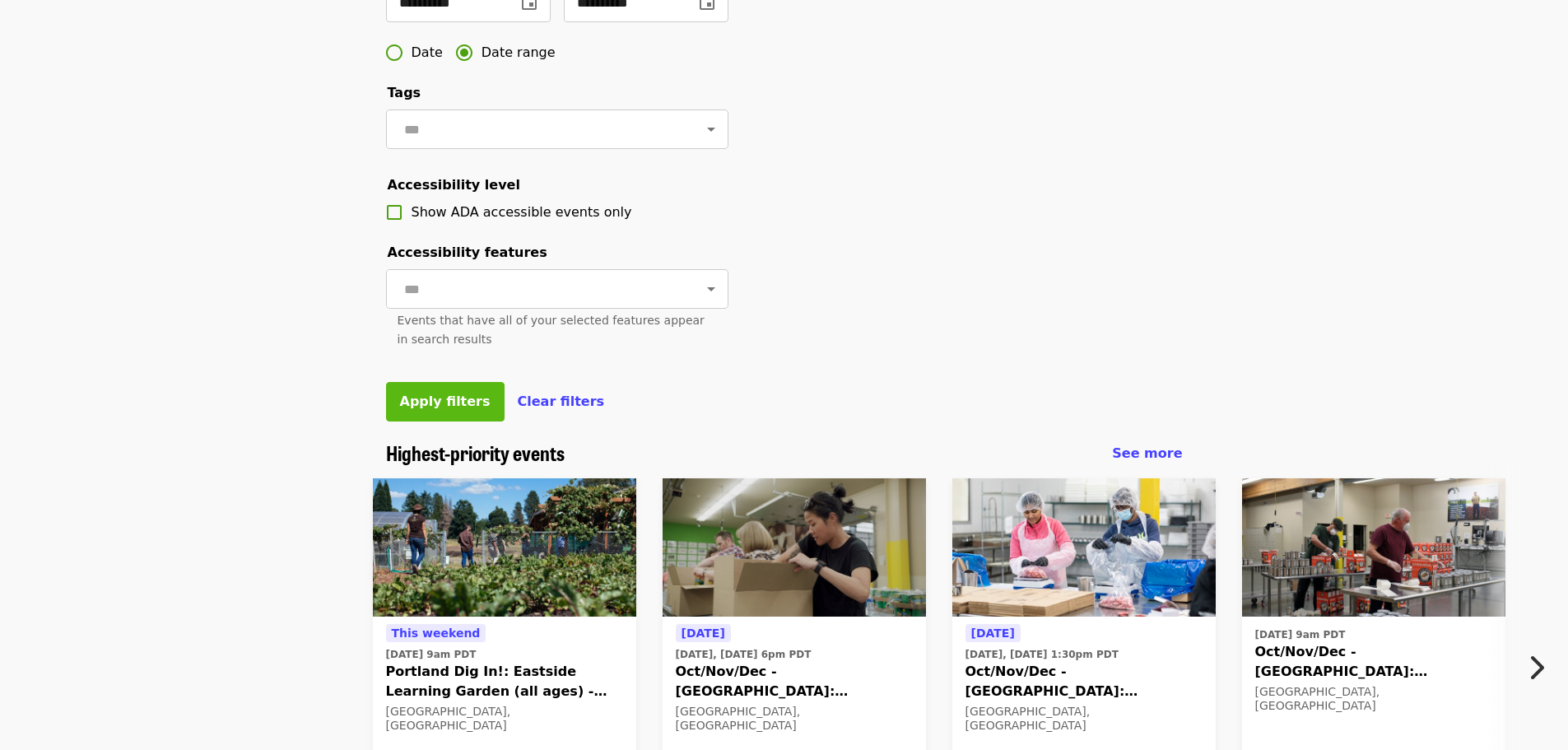
click at [437, 421] on button "Apply filters" at bounding box center [445, 401] width 118 height 40
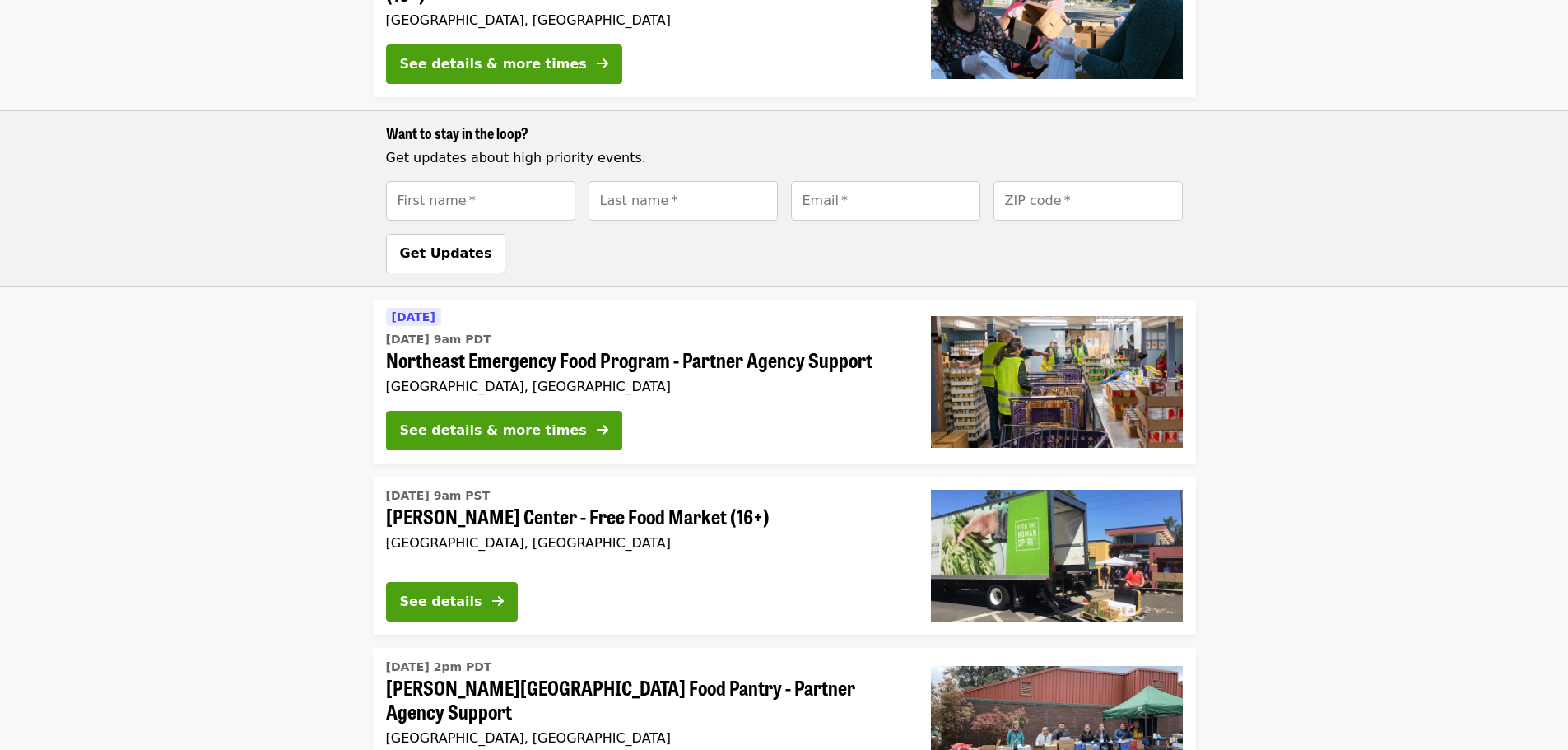
scroll to position [1235, 0]
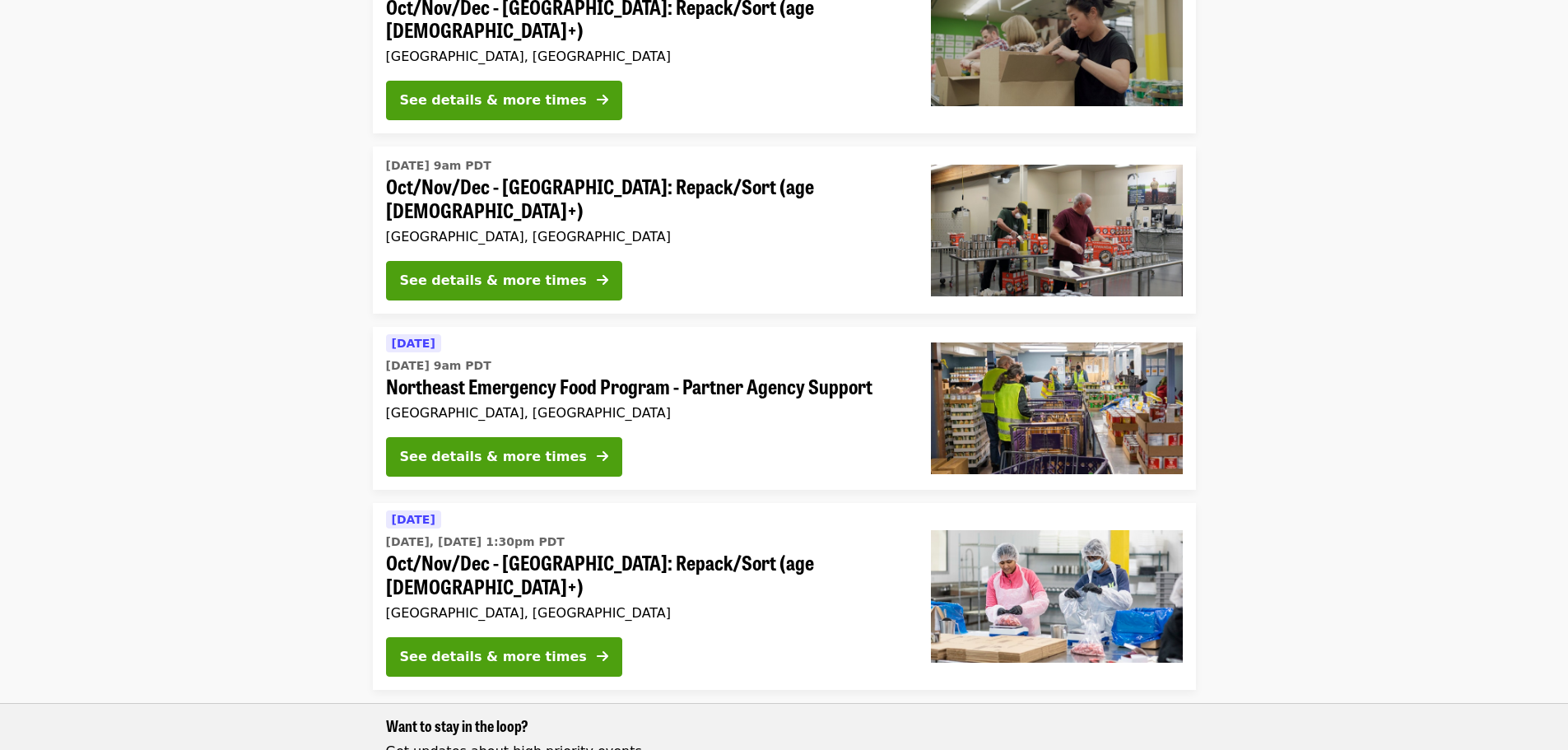
scroll to position [576, 0]
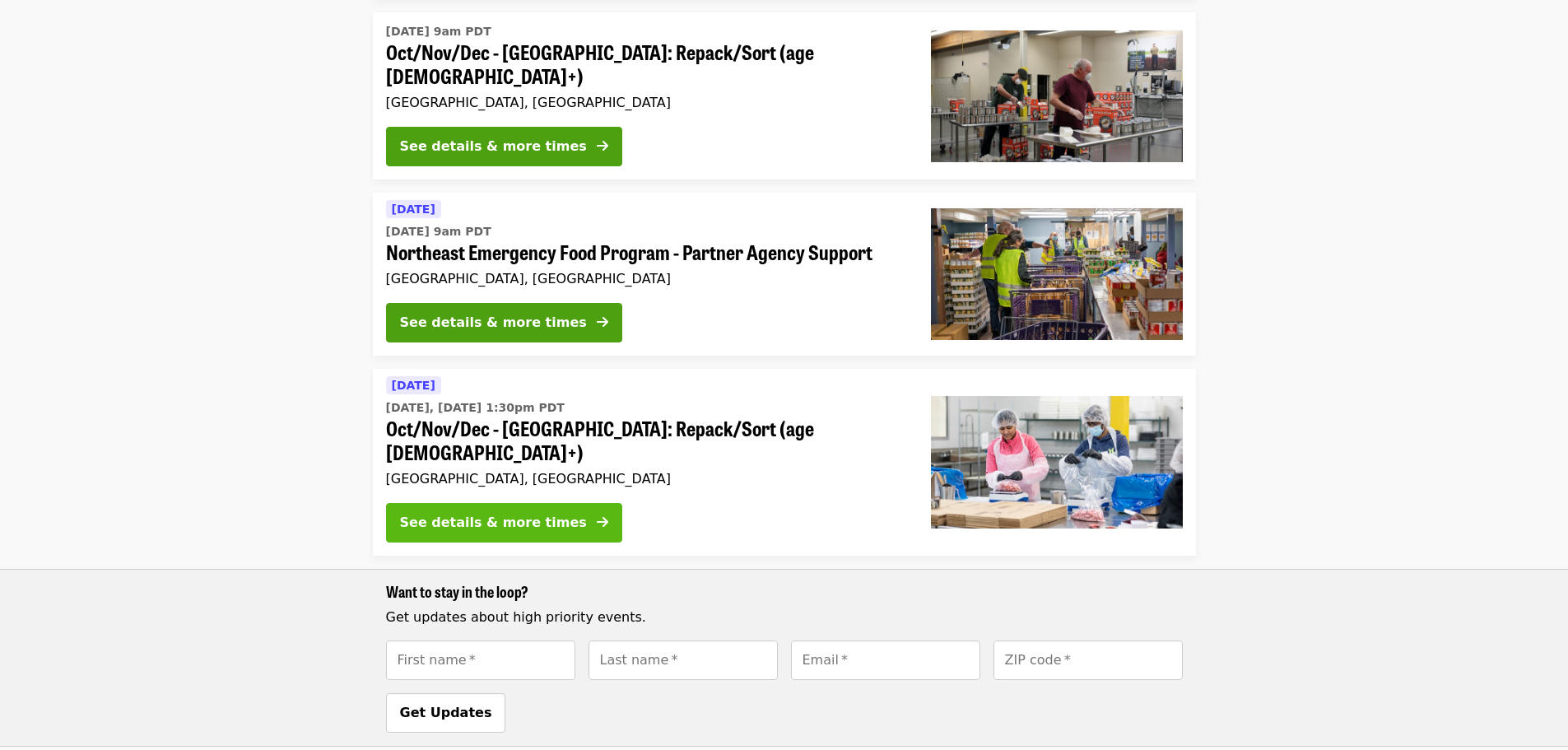
click at [489, 512] on div "See details & more times" at bounding box center [494, 522] width 187 height 19
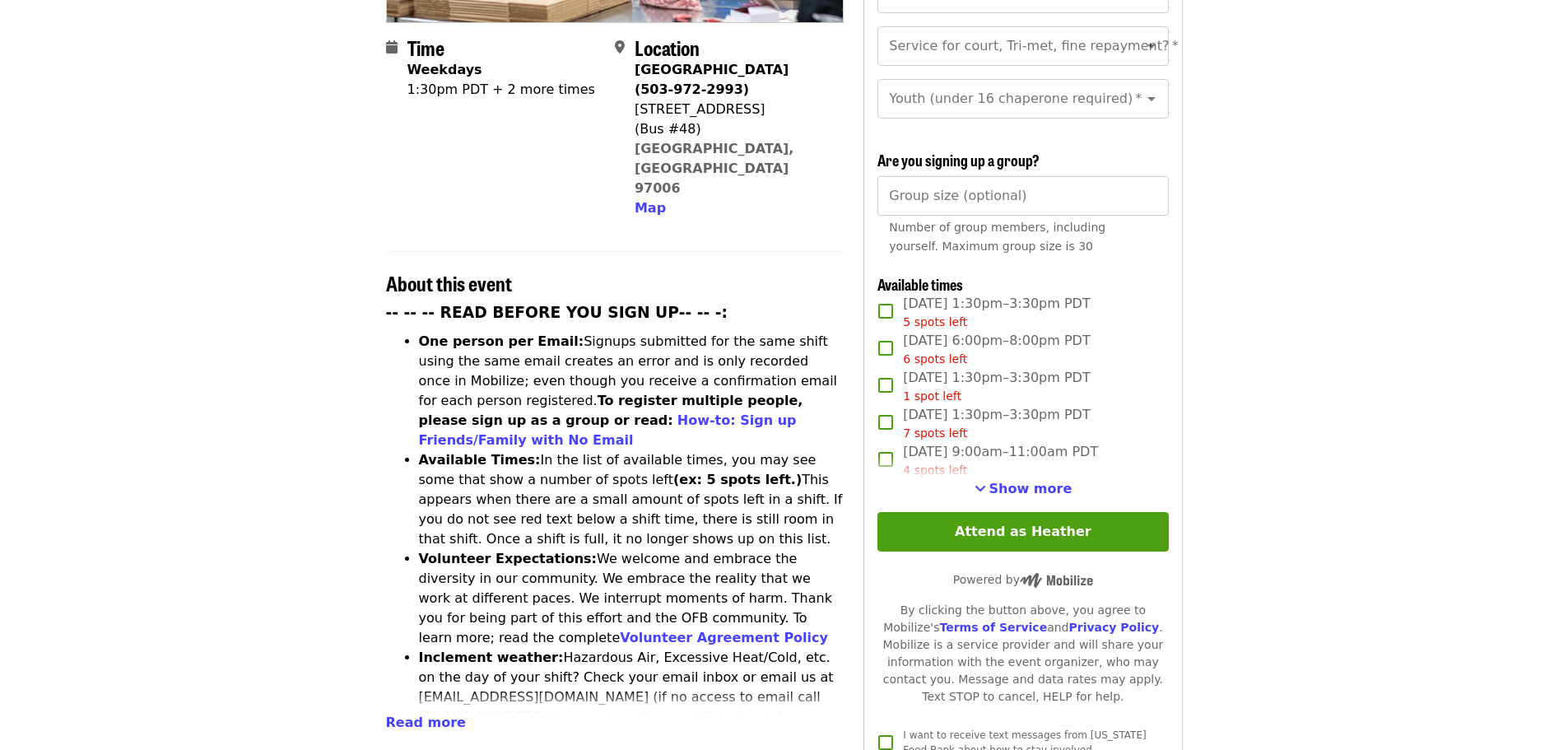
scroll to position [412, 0]
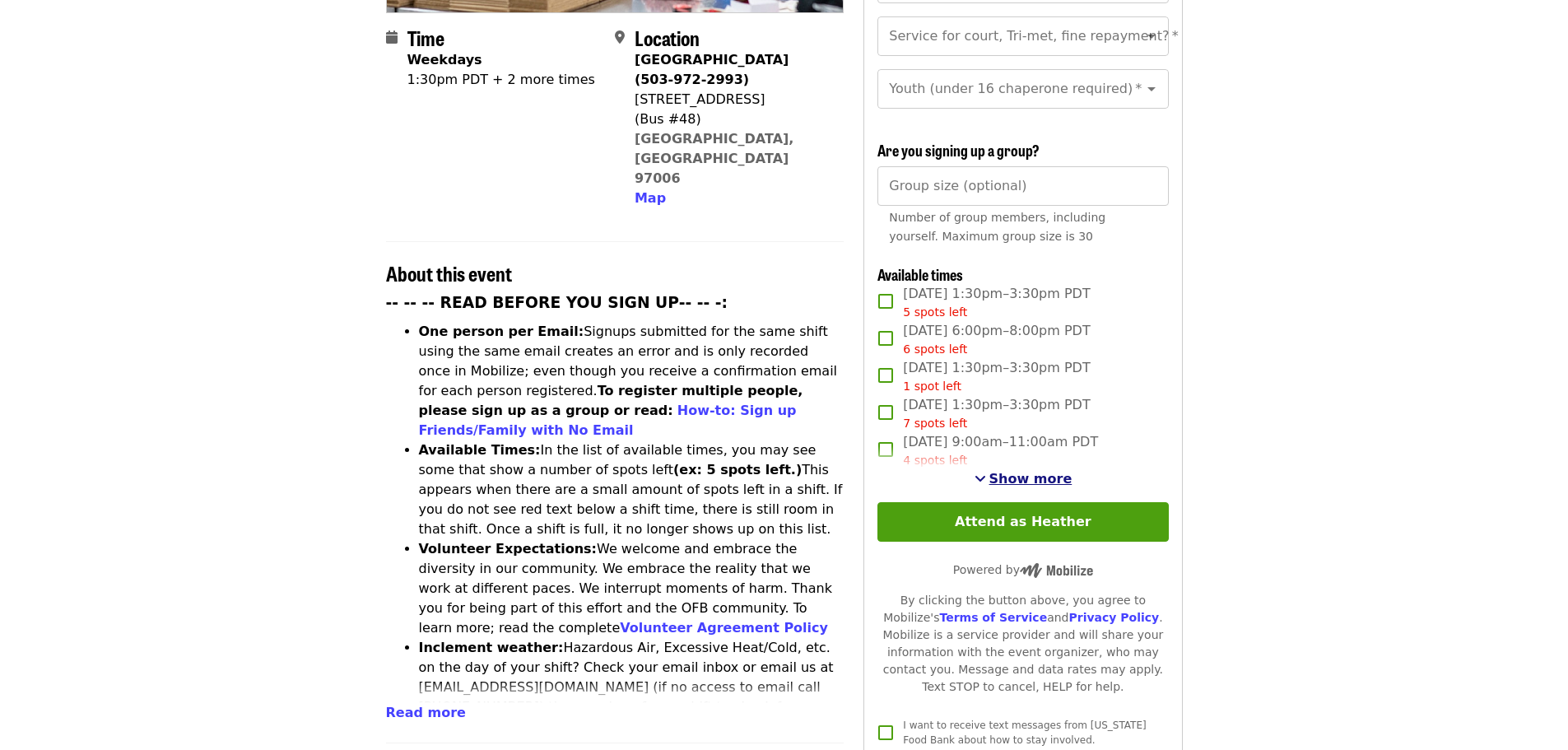
click at [1011, 471] on span "Show more" at bounding box center [1031, 479] width 83 height 16
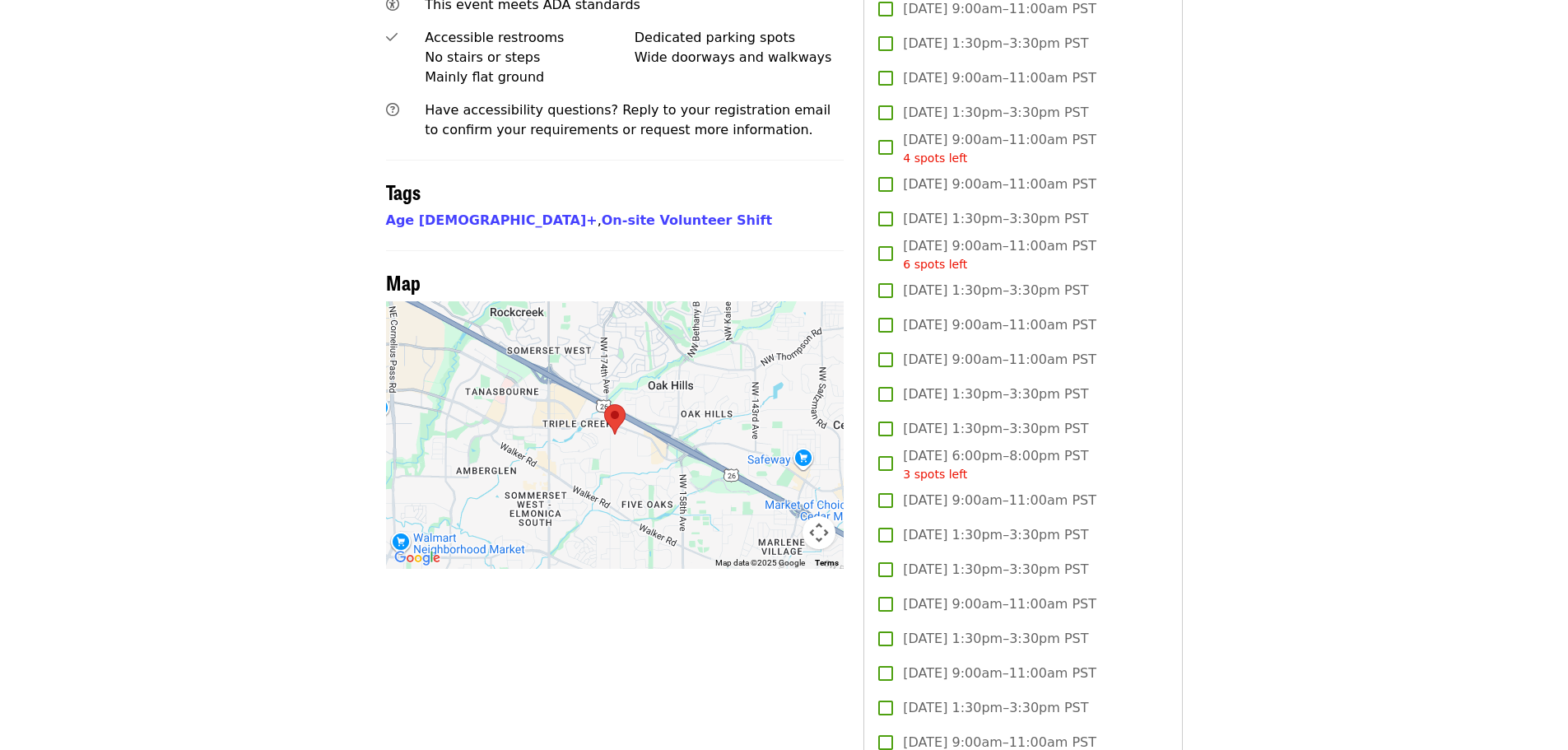
scroll to position [1235, 0]
